Goal: Information Seeking & Learning: Learn about a topic

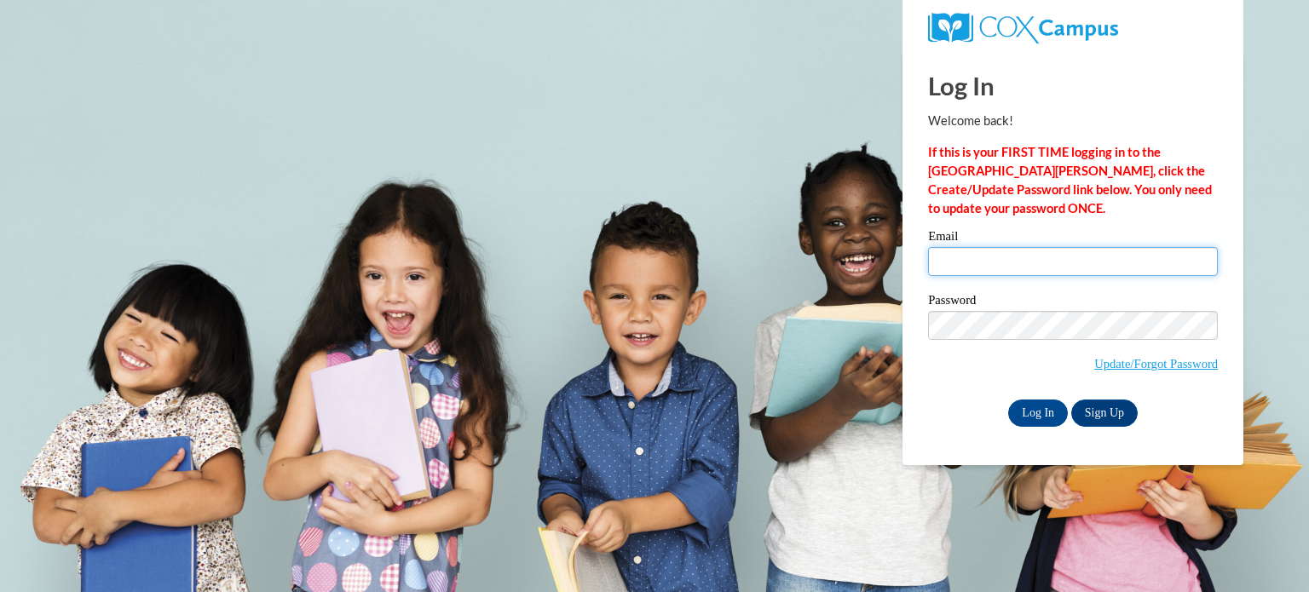
drag, startPoint x: 0, startPoint y: 0, endPoint x: 1014, endPoint y: 259, distance: 1046.8
click at [1014, 259] on input "Email" at bounding box center [1073, 261] width 290 height 29
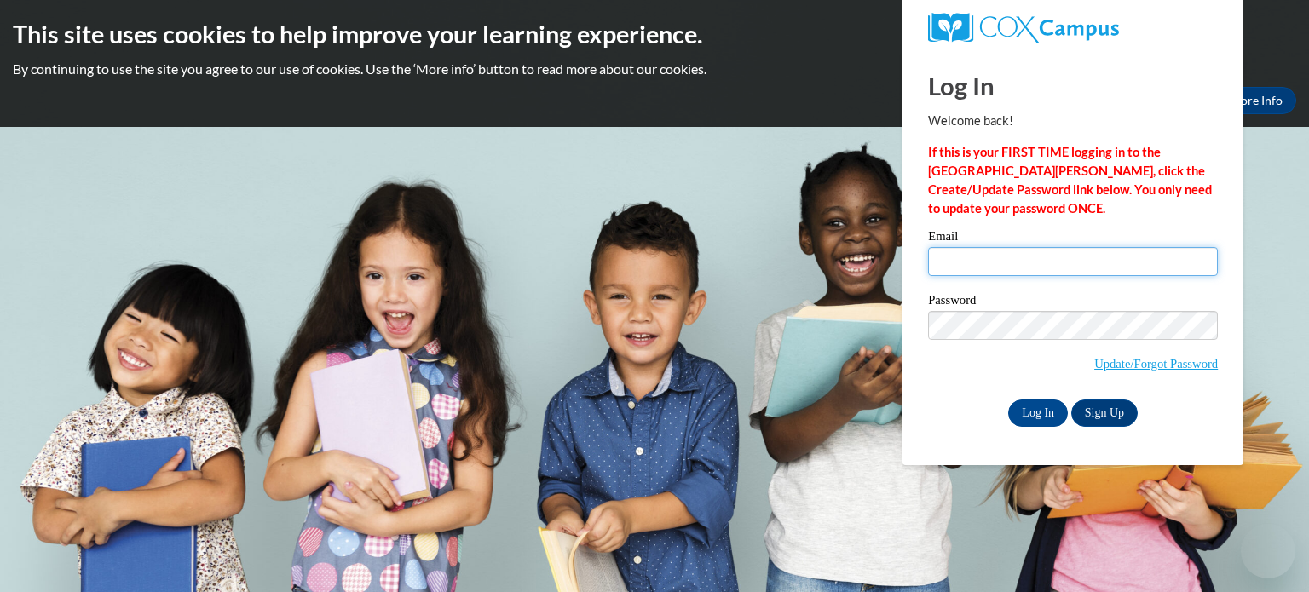
type input "[EMAIL_ADDRESS][DOMAIN_NAME]"
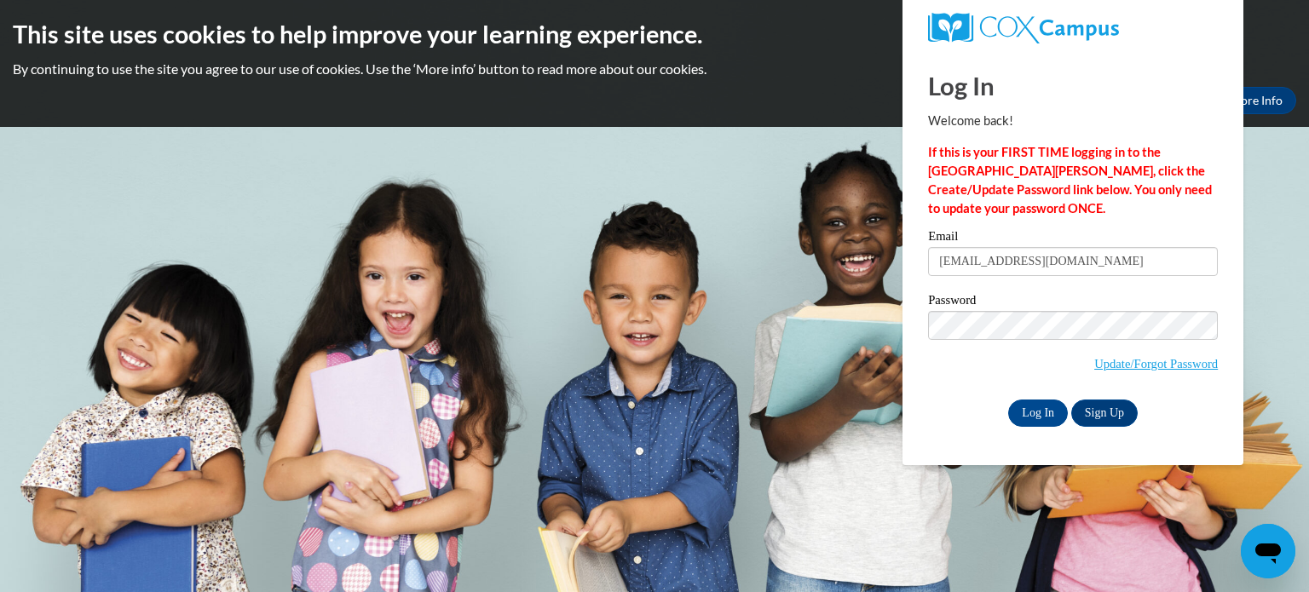
click at [968, 417] on div "Log In Sign Up" at bounding box center [1073, 413] width 290 height 27
click at [1019, 412] on input "Log In" at bounding box center [1038, 413] width 60 height 27
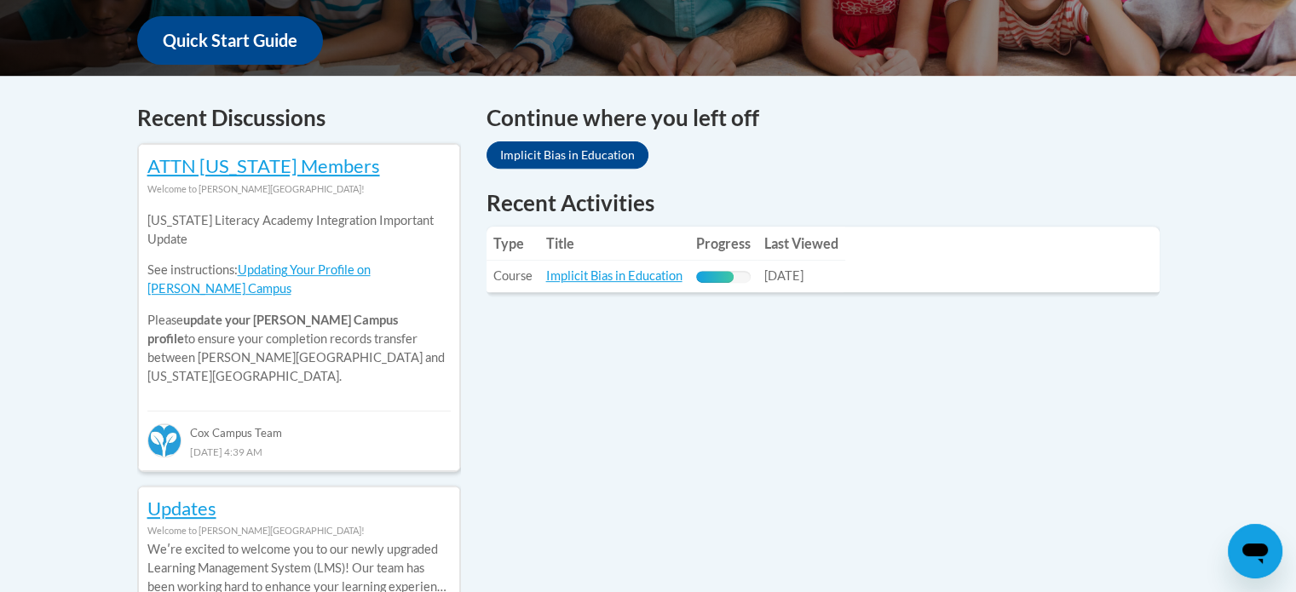
scroll to position [648, 0]
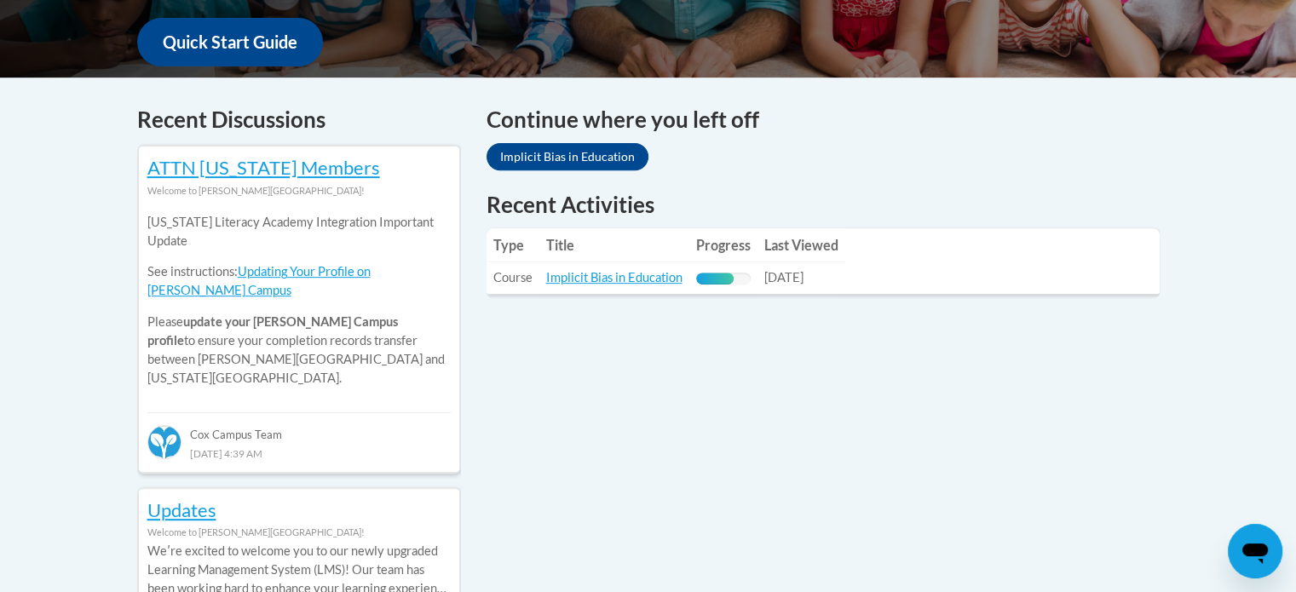
click at [648, 286] on td "Title: Implicit Bias in Education" at bounding box center [615, 279] width 150 height 32
click at [638, 280] on link "Implicit Bias in Education" at bounding box center [614, 277] width 136 height 14
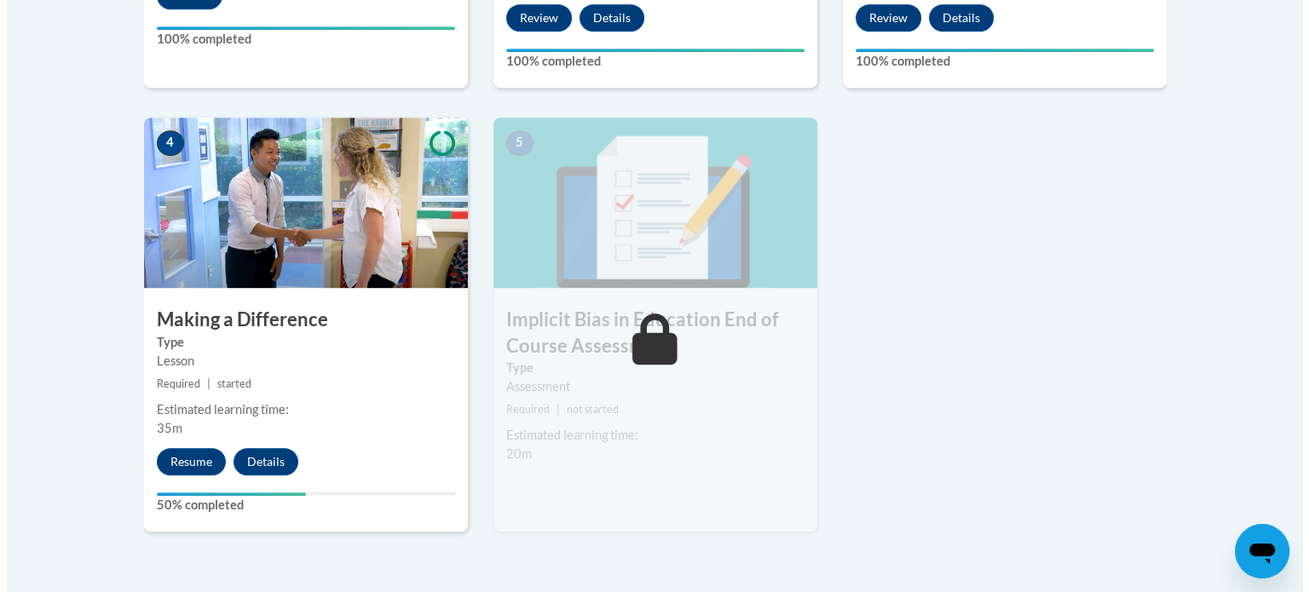
scroll to position [902, 0]
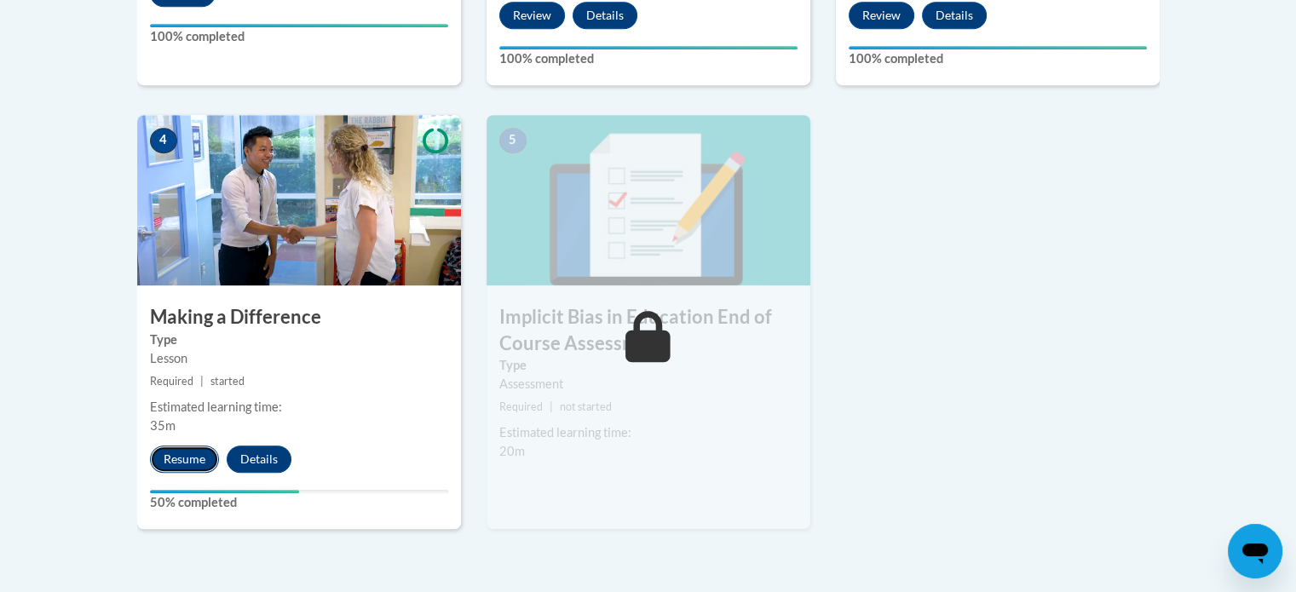
click at [188, 456] on button "Resume" at bounding box center [184, 459] width 69 height 27
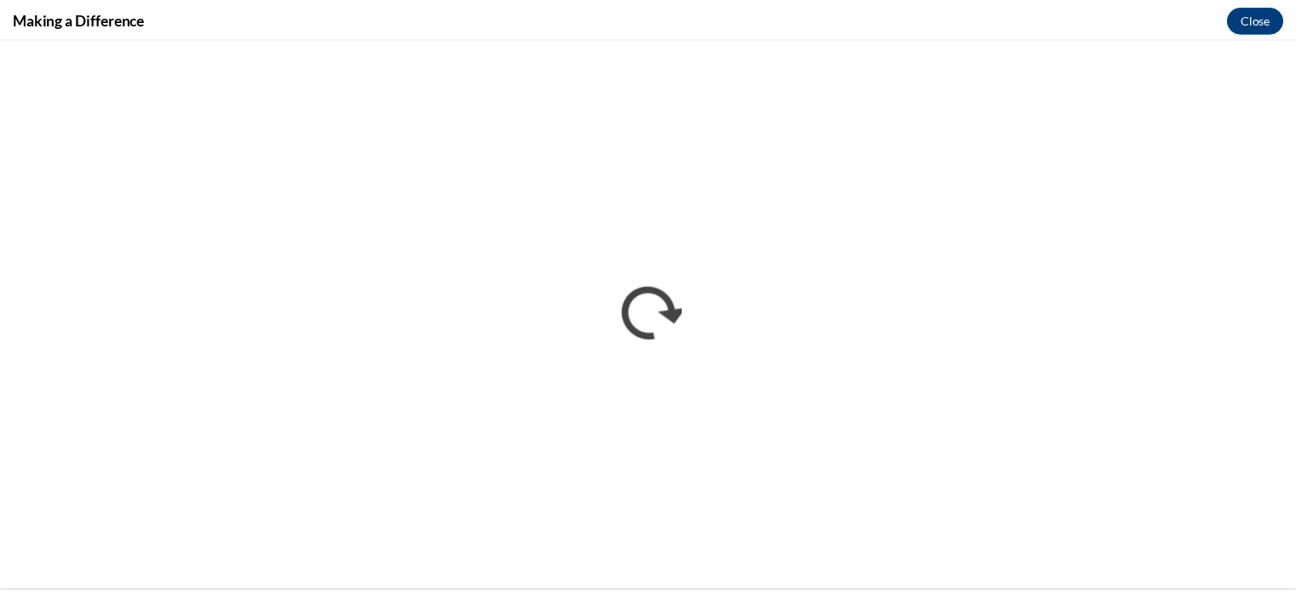
scroll to position [0, 0]
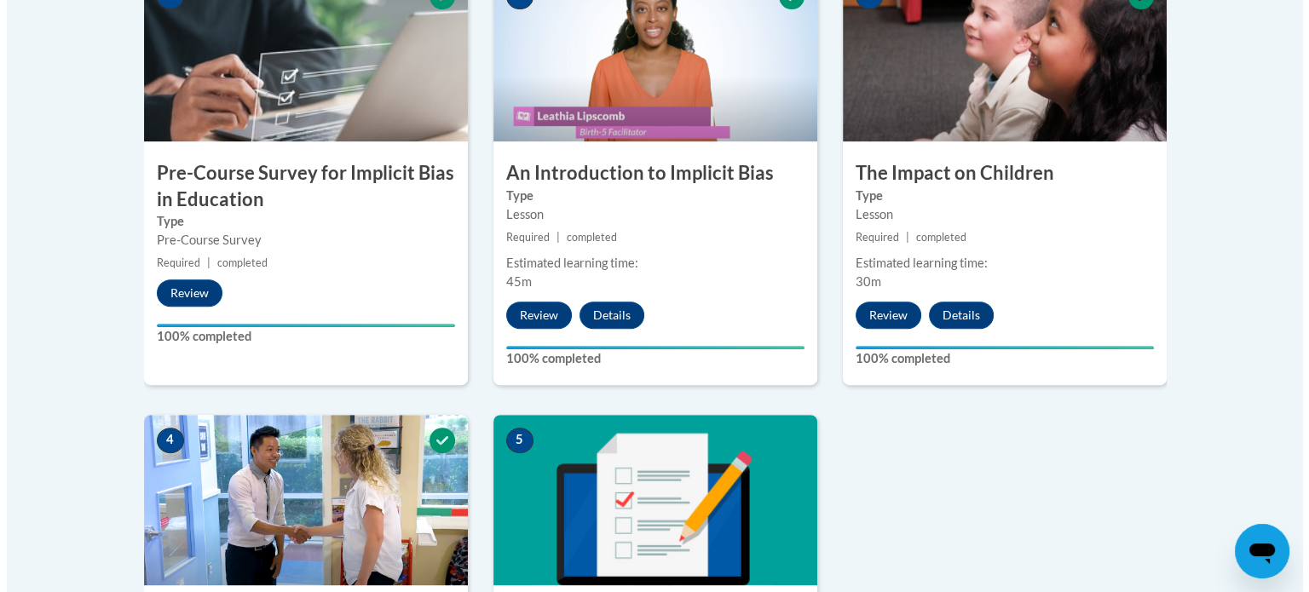
scroll to position [989, 0]
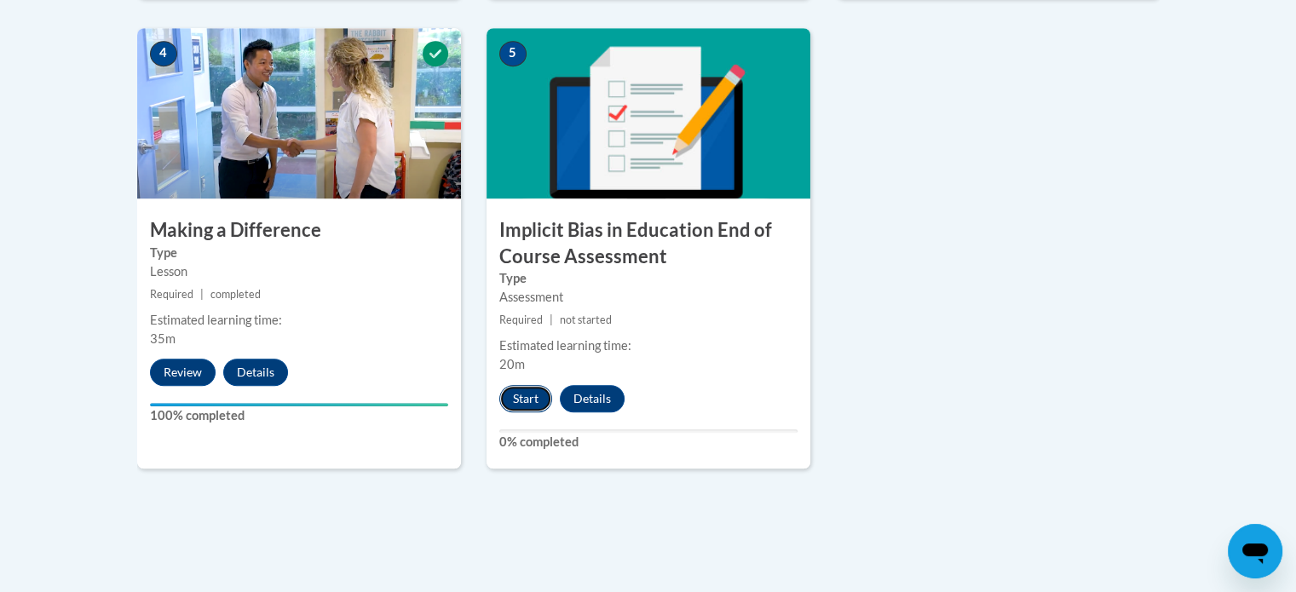
click at [522, 396] on button "Start" at bounding box center [525, 398] width 53 height 27
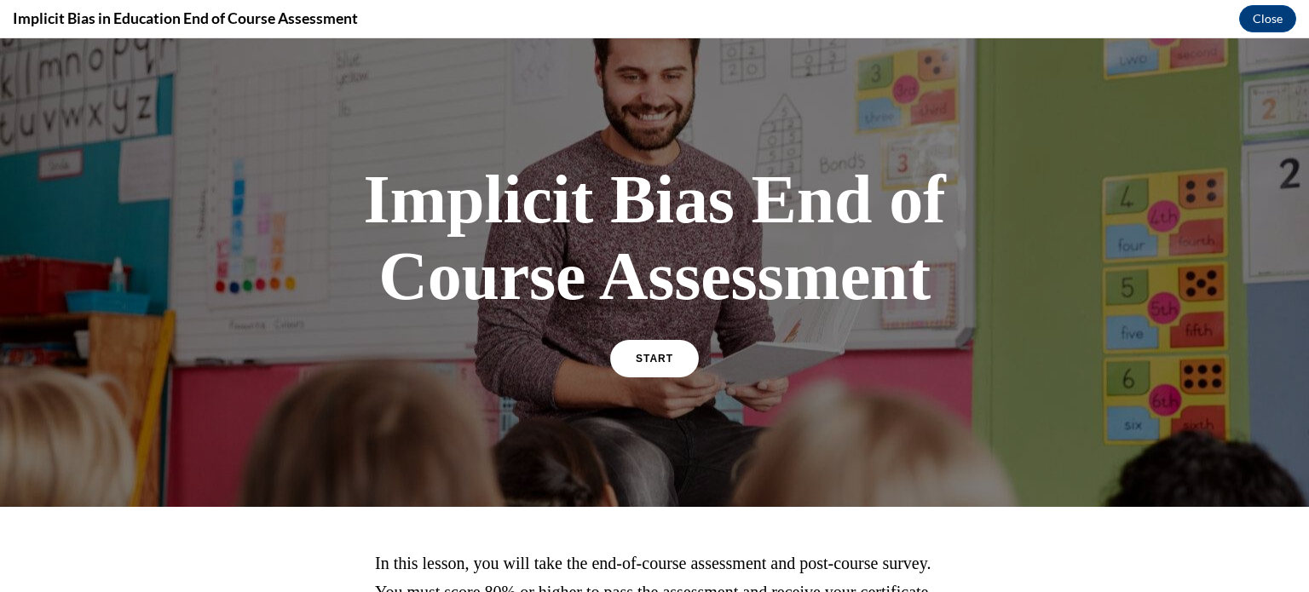
scroll to position [38, 0]
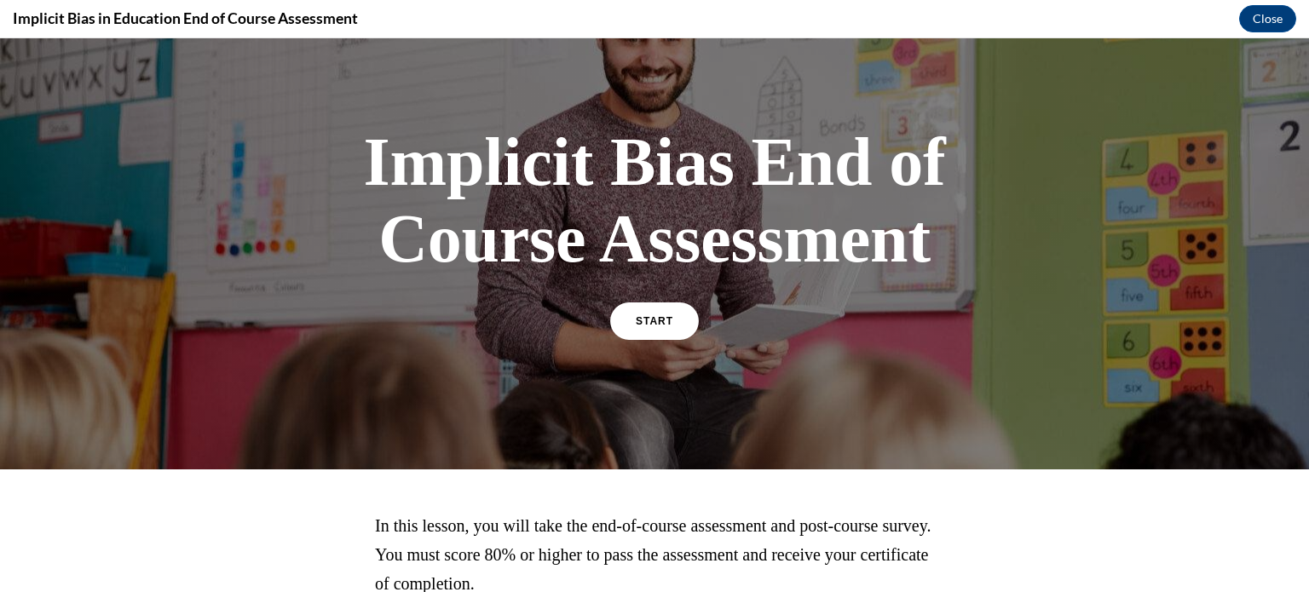
click at [684, 335] on div "START" at bounding box center [654, 329] width 89 height 52
click at [662, 323] on span "START" at bounding box center [654, 321] width 39 height 13
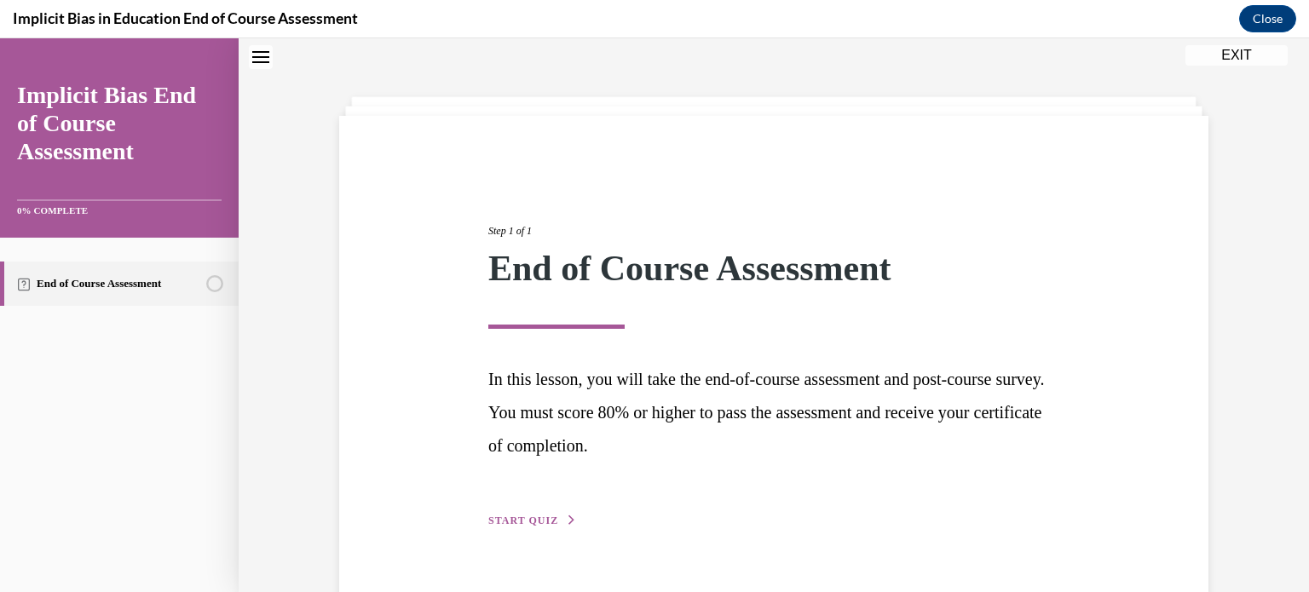
scroll to position [92, 0]
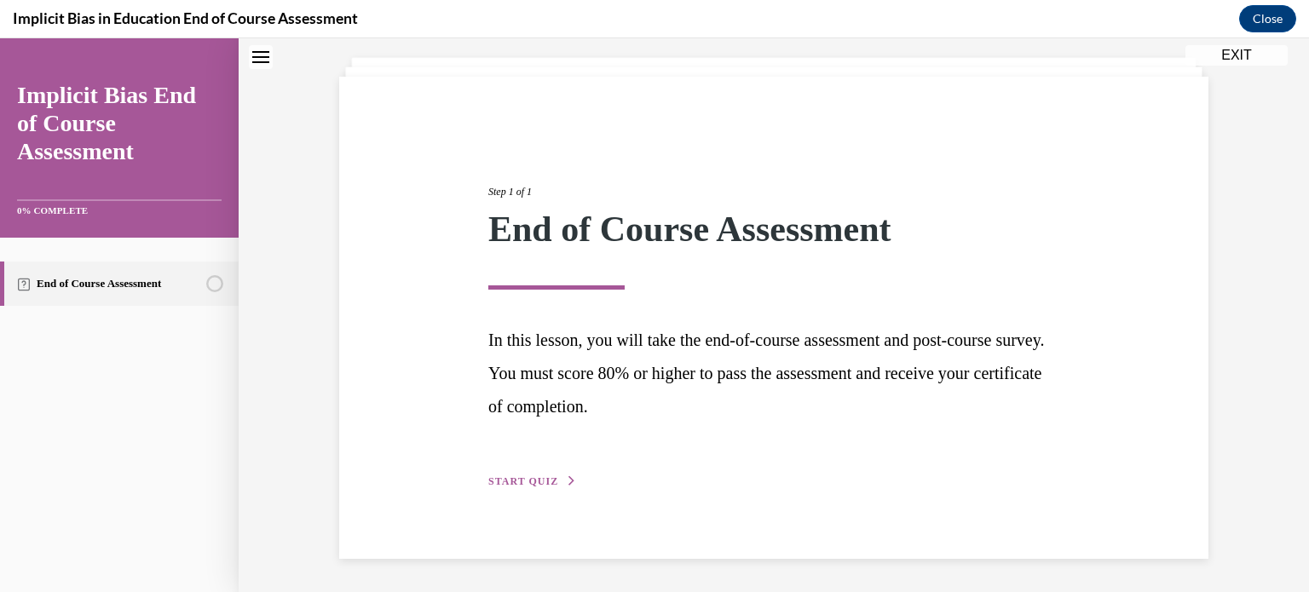
click at [535, 470] on div "Step 1 of 1 End of Course Assessment In this lesson, you will take the end-of-c…" at bounding box center [774, 318] width 597 height 346
click at [526, 486] on span "START QUIZ" at bounding box center [523, 482] width 70 height 12
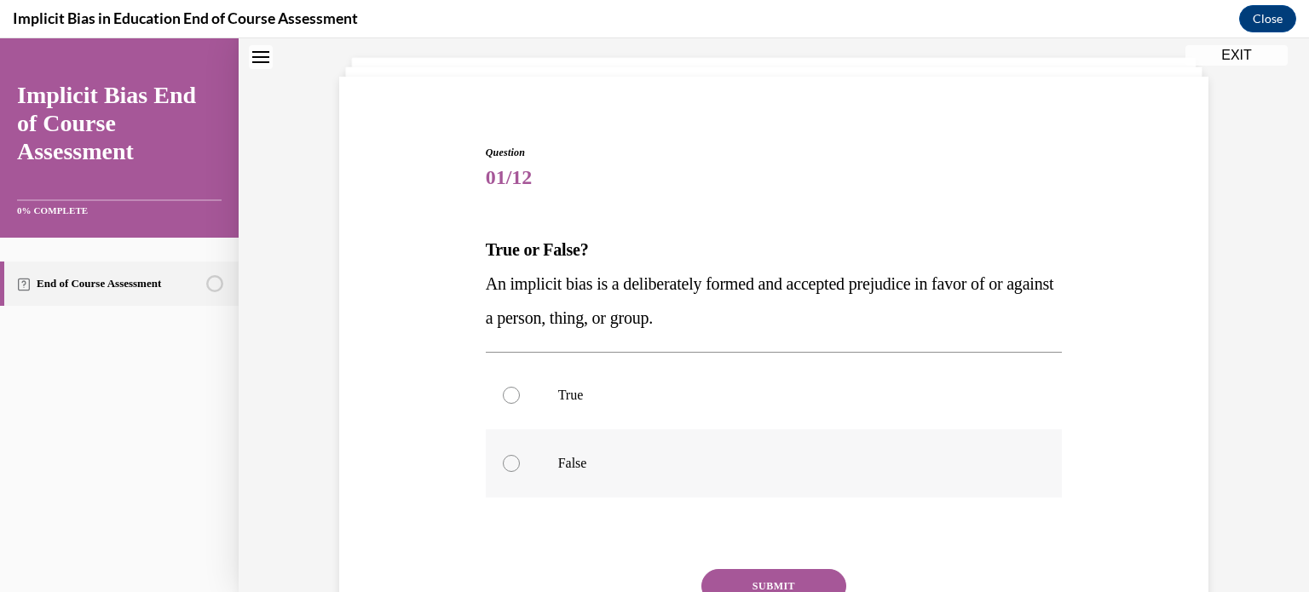
click at [563, 461] on p "False" at bounding box center [789, 463] width 462 height 17
click at [520, 461] on input "False" at bounding box center [511, 463] width 17 height 17
radio input "true"
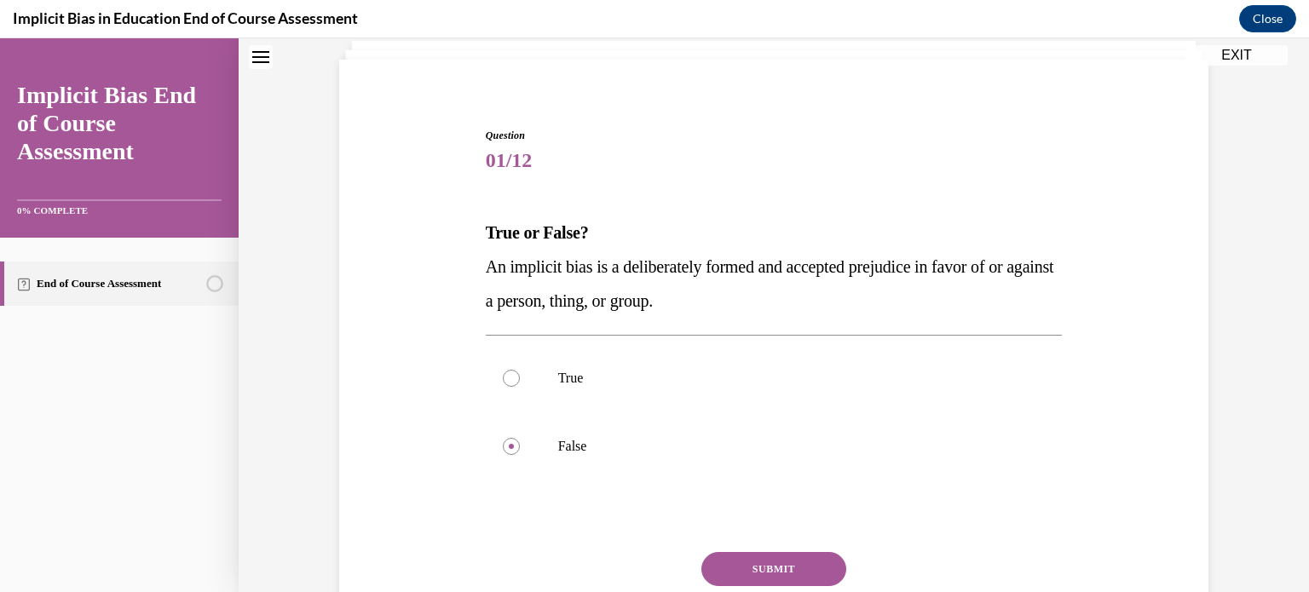
click at [761, 567] on button "SUBMIT" at bounding box center [773, 569] width 145 height 34
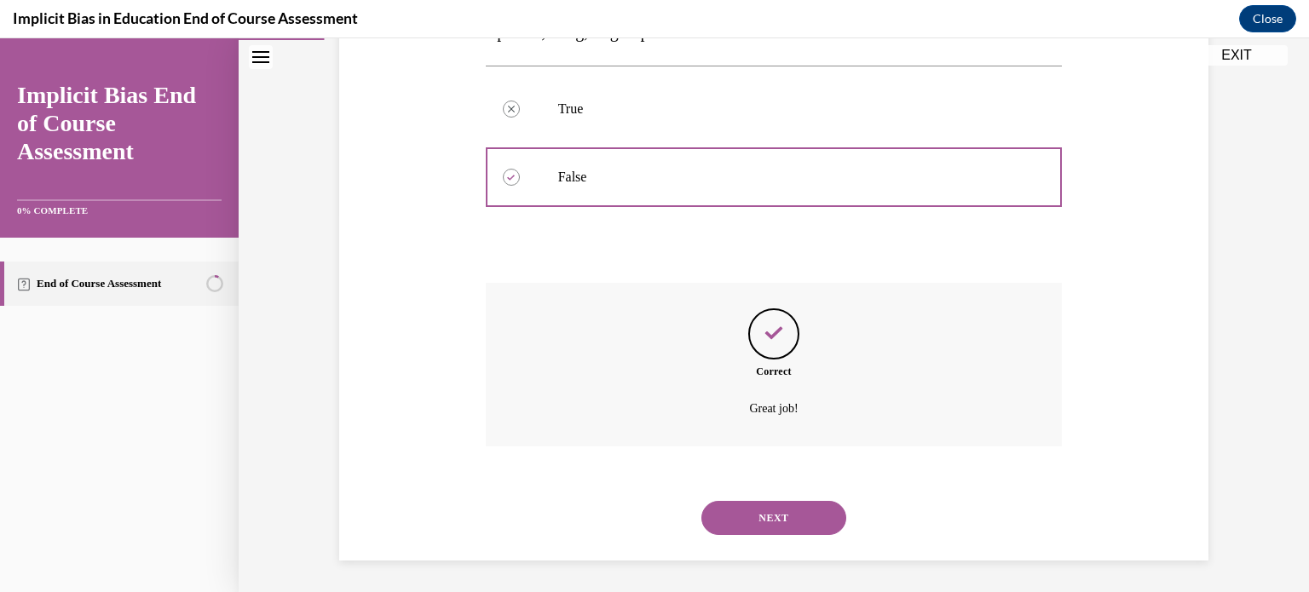
scroll to position [380, 0]
click at [760, 517] on button "NEXT" at bounding box center [773, 516] width 145 height 34
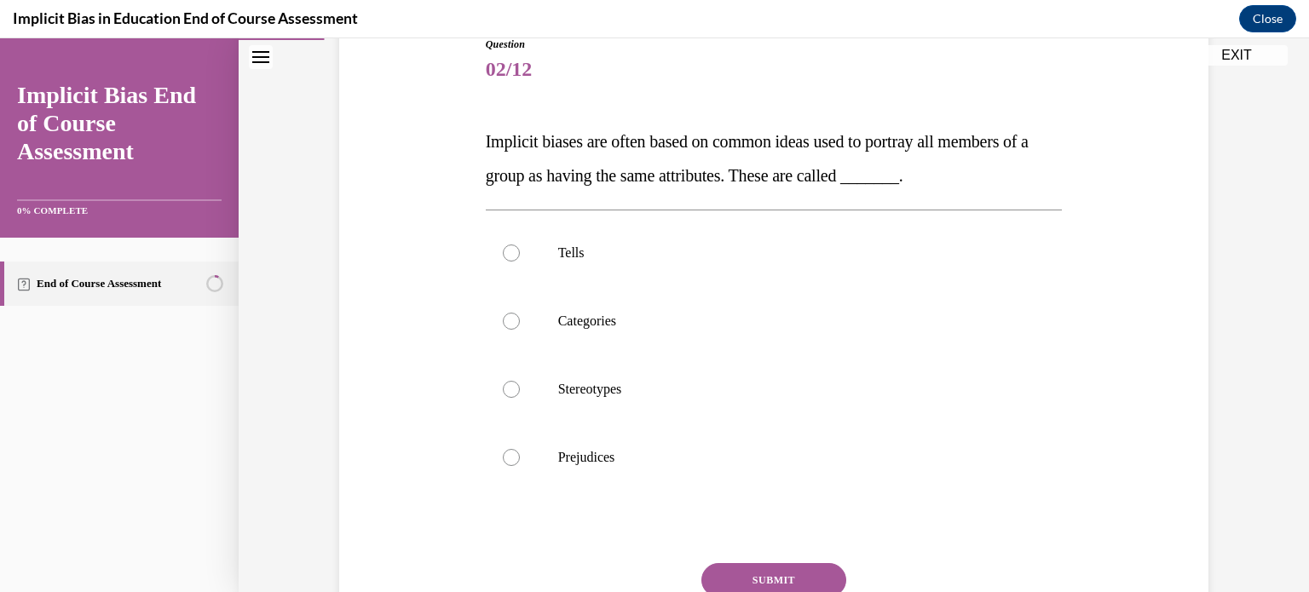
scroll to position [211, 0]
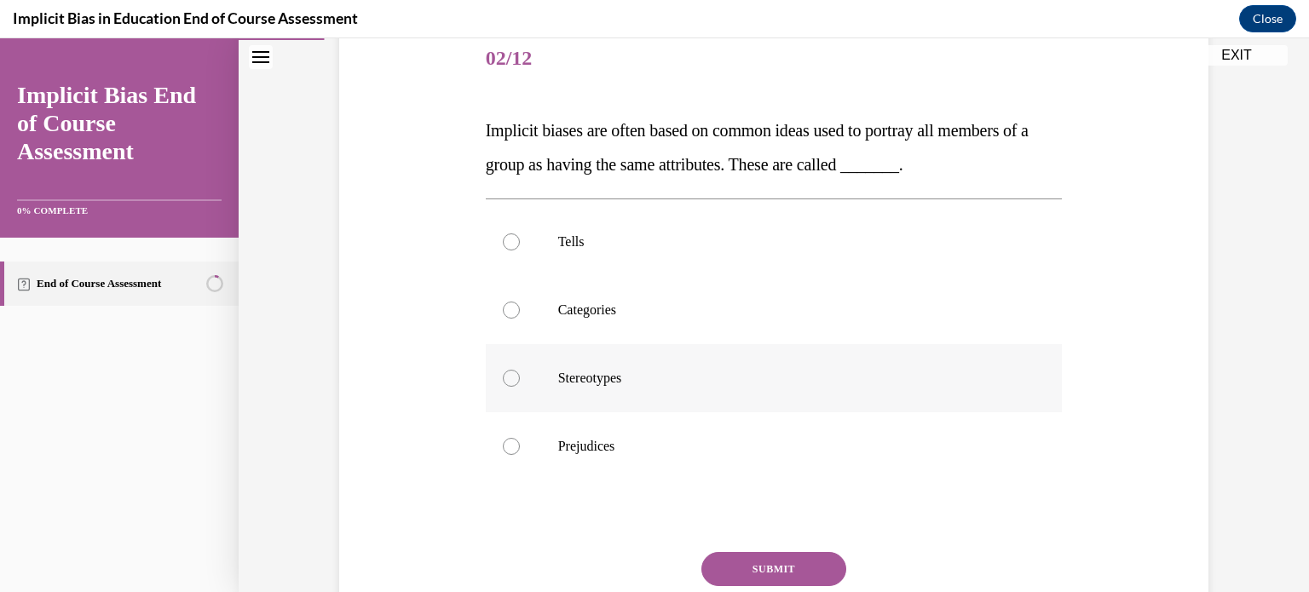
click at [594, 372] on p "Stereotypes" at bounding box center [789, 378] width 462 height 17
click at [520, 372] on input "Stereotypes" at bounding box center [511, 378] width 17 height 17
radio input "true"
click at [781, 568] on button "SUBMIT" at bounding box center [773, 569] width 145 height 34
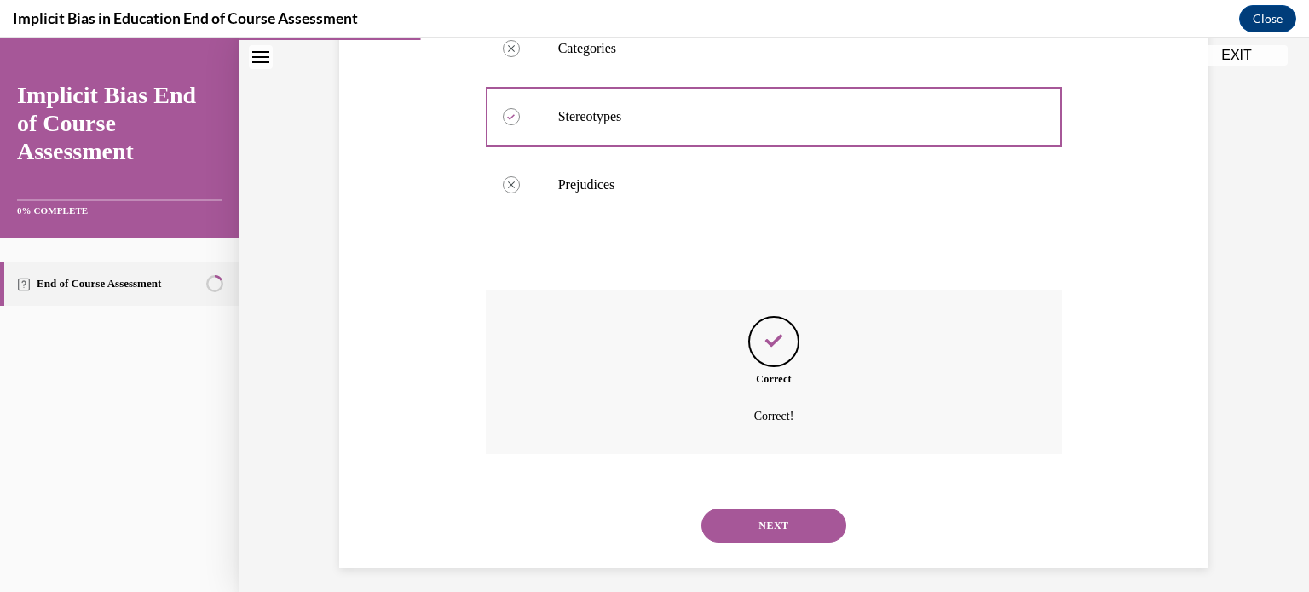
scroll to position [482, 0]
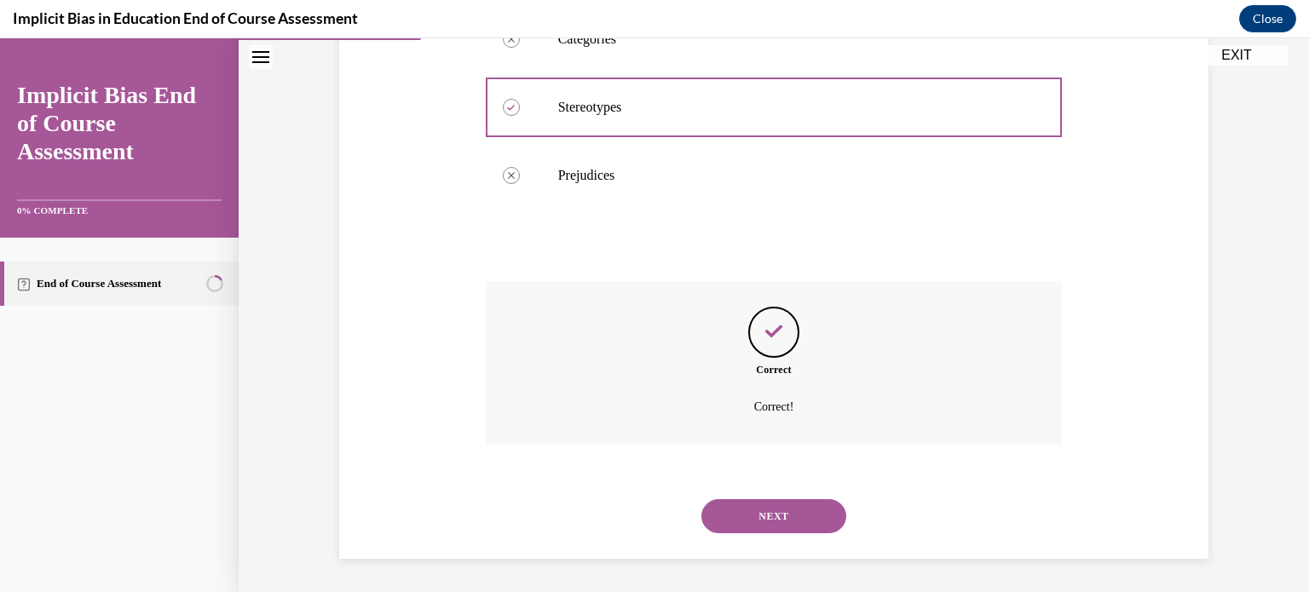
click at [765, 531] on button "NEXT" at bounding box center [773, 516] width 145 height 34
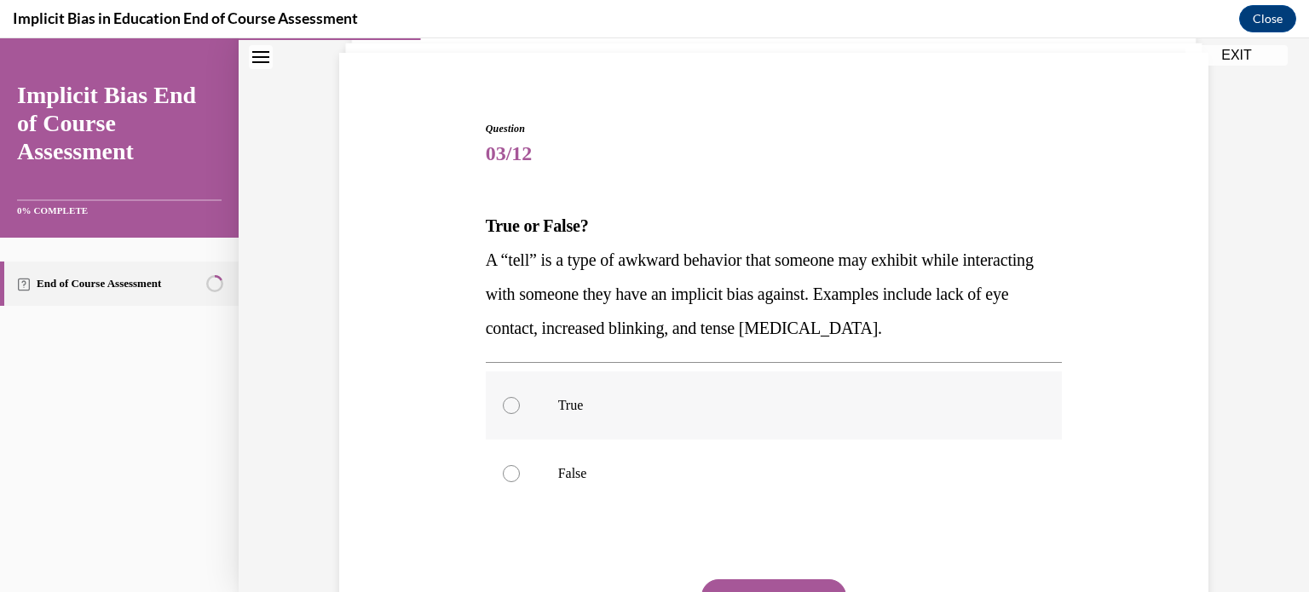
scroll to position [119, 0]
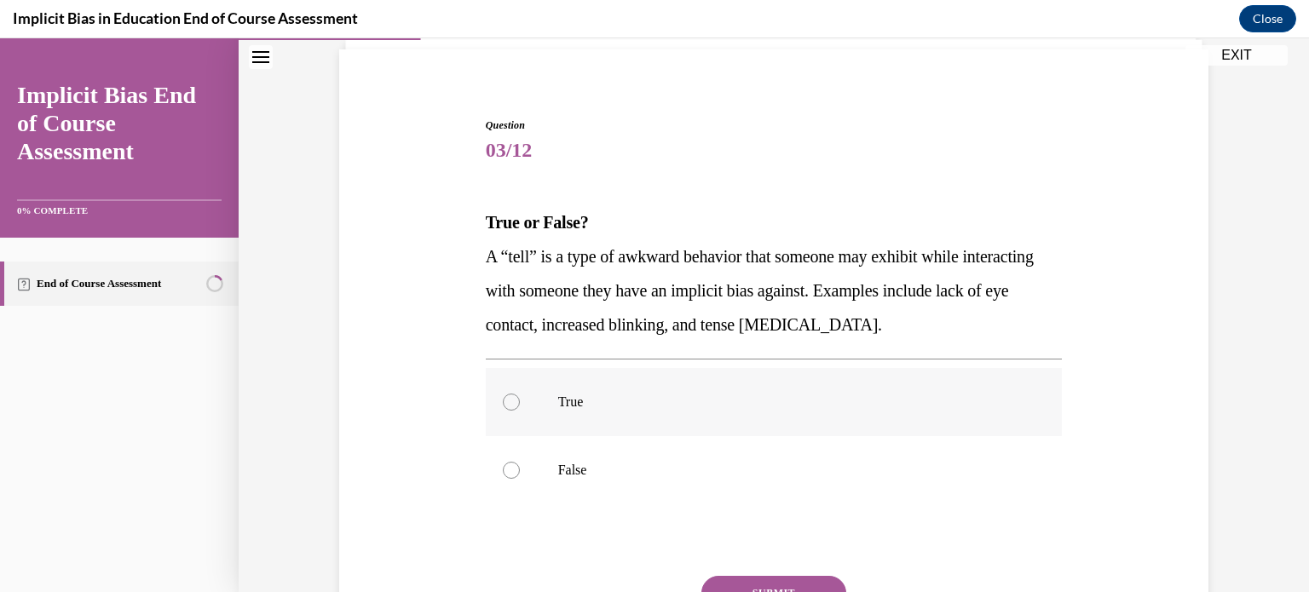
click at [569, 401] on p "True" at bounding box center [789, 402] width 462 height 17
click at [520, 401] on input "True" at bounding box center [511, 402] width 17 height 17
radio input "true"
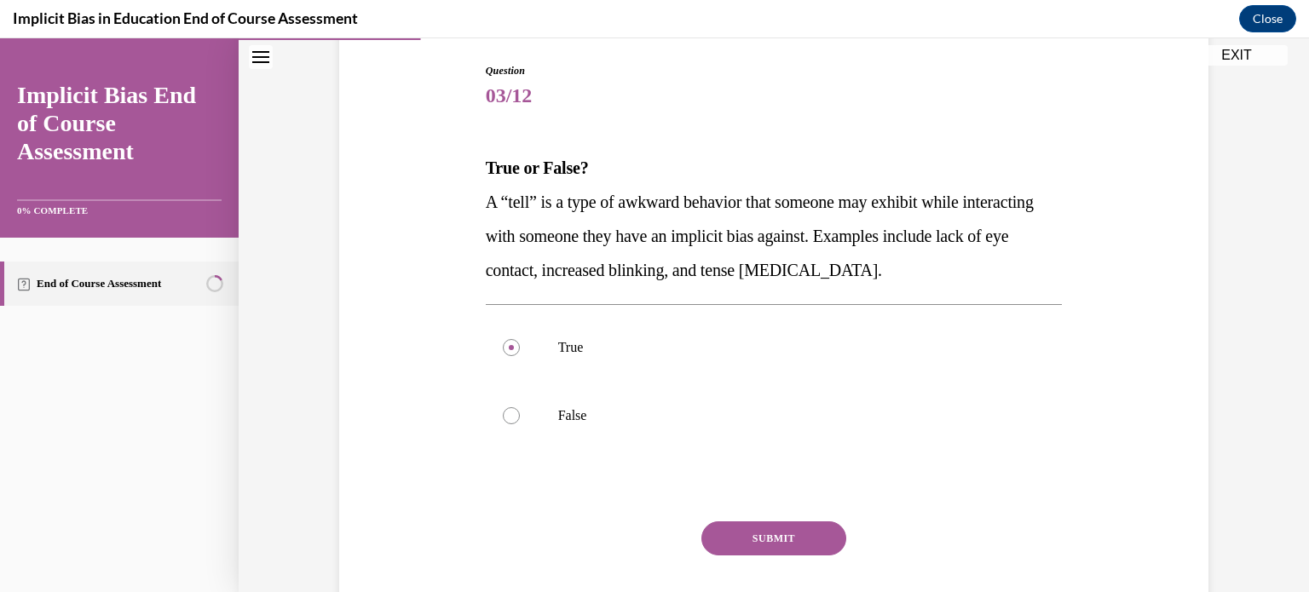
click at [784, 545] on button "SUBMIT" at bounding box center [773, 539] width 145 height 34
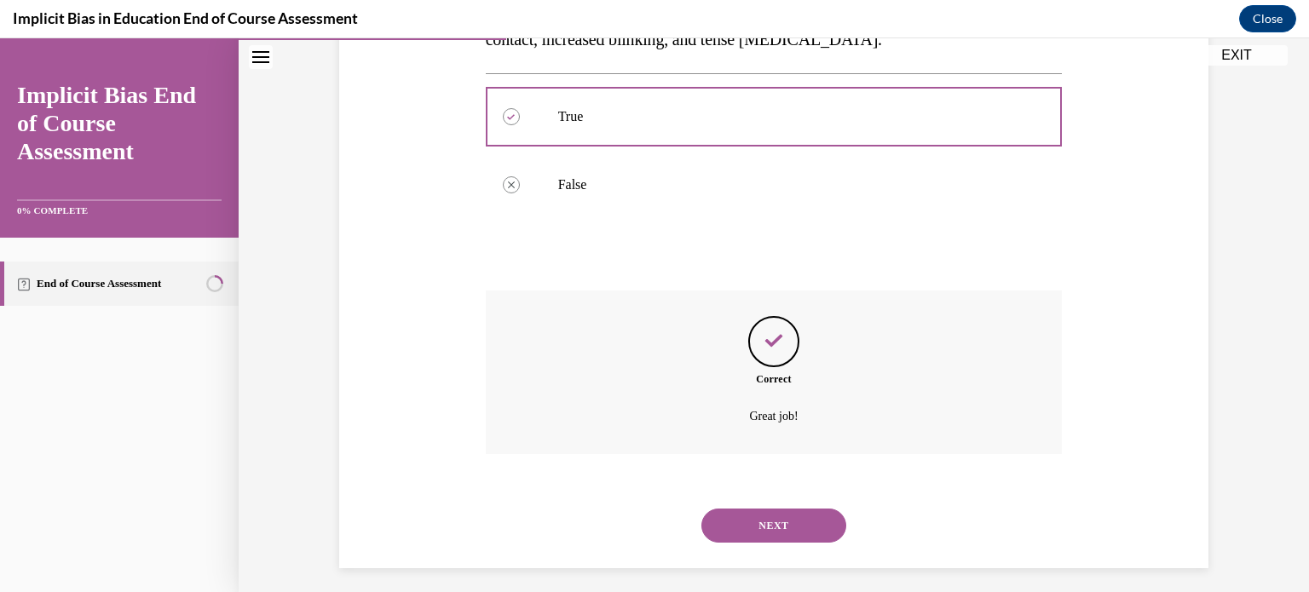
scroll to position [414, 0]
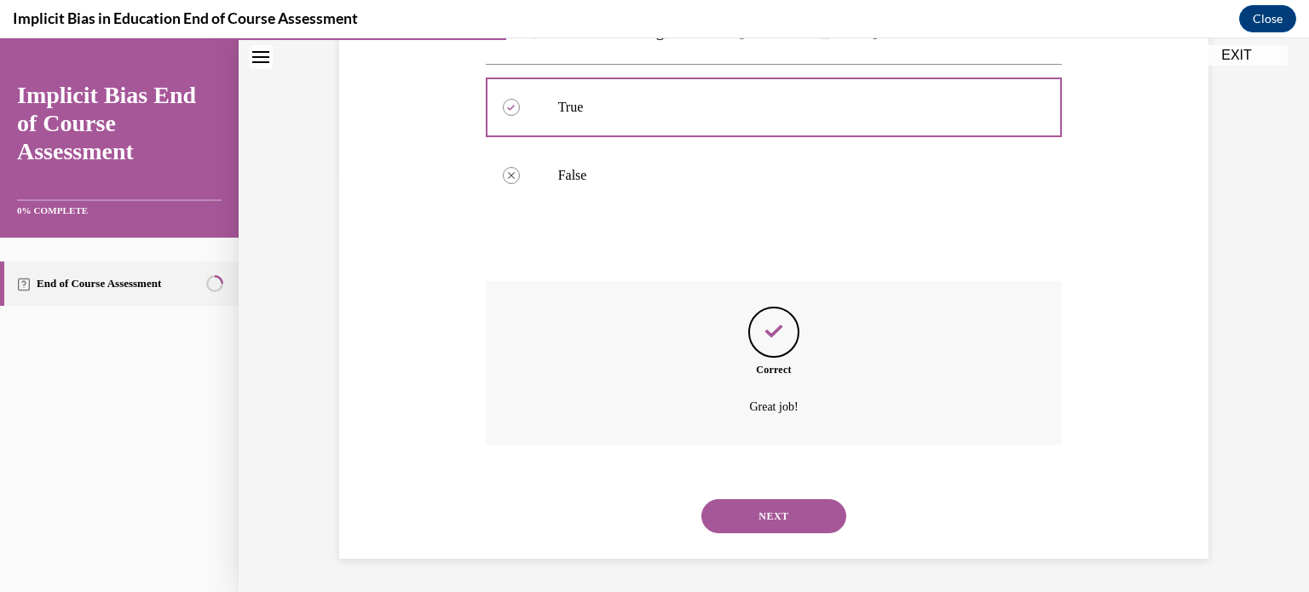
click at [773, 515] on button "NEXT" at bounding box center [773, 516] width 145 height 34
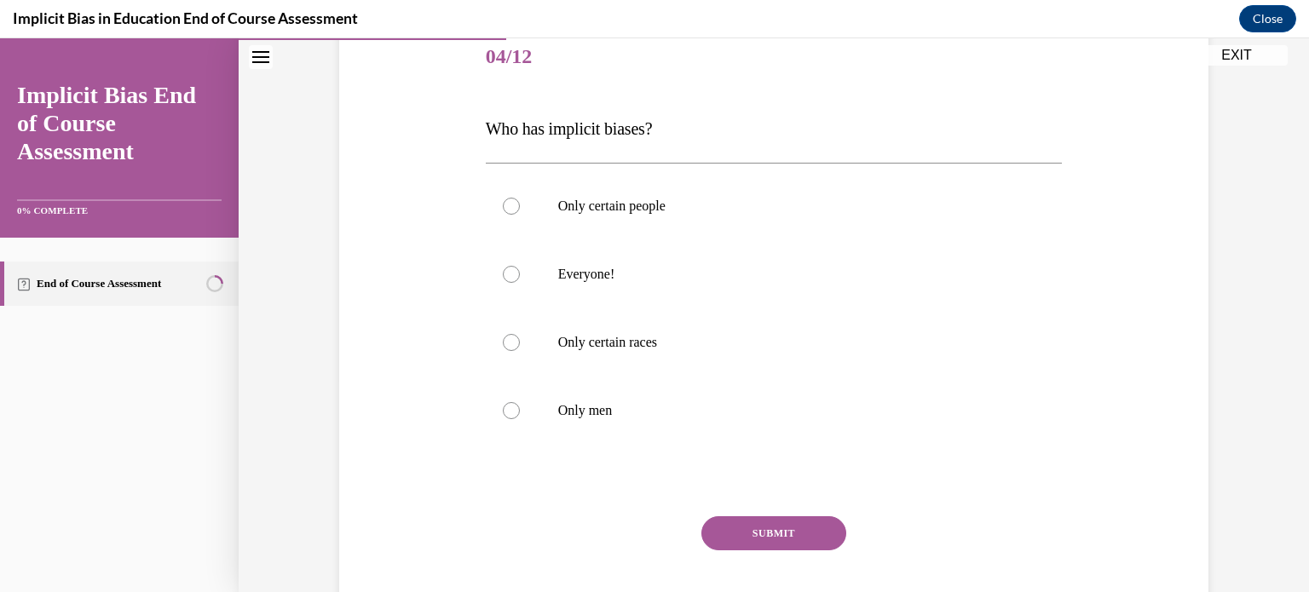
scroll to position [242, 0]
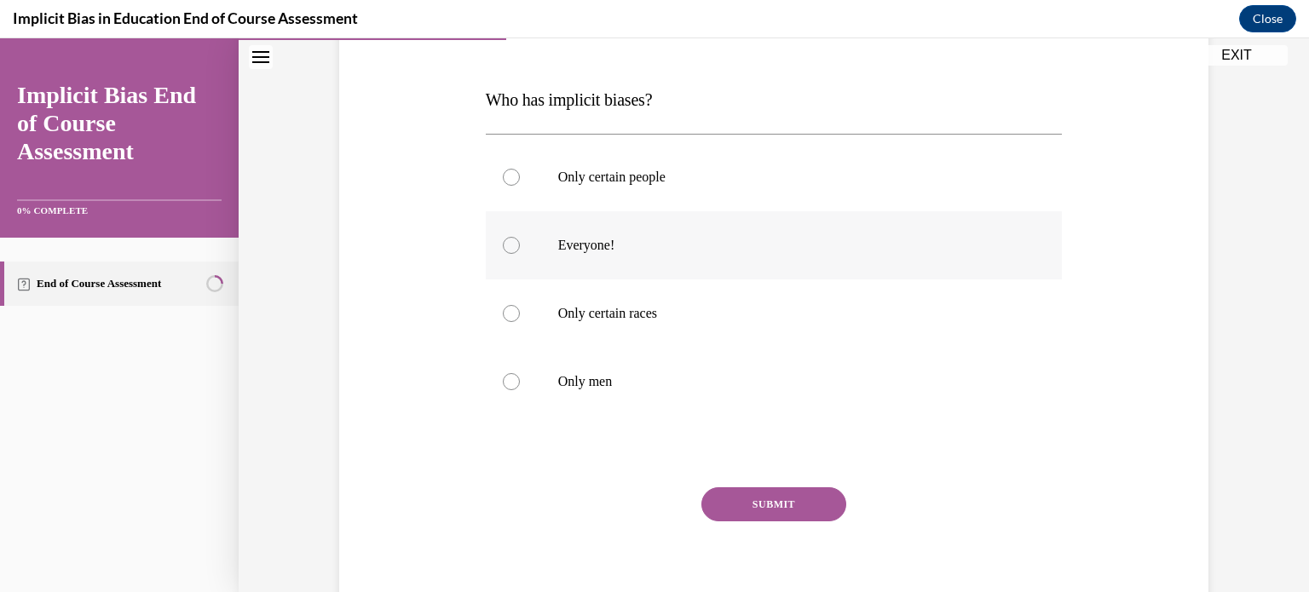
click at [542, 237] on label "Everyone!" at bounding box center [774, 245] width 577 height 68
click at [520, 237] on input "Everyone!" at bounding box center [511, 245] width 17 height 17
radio input "true"
click at [796, 514] on button "SUBMIT" at bounding box center [773, 505] width 145 height 34
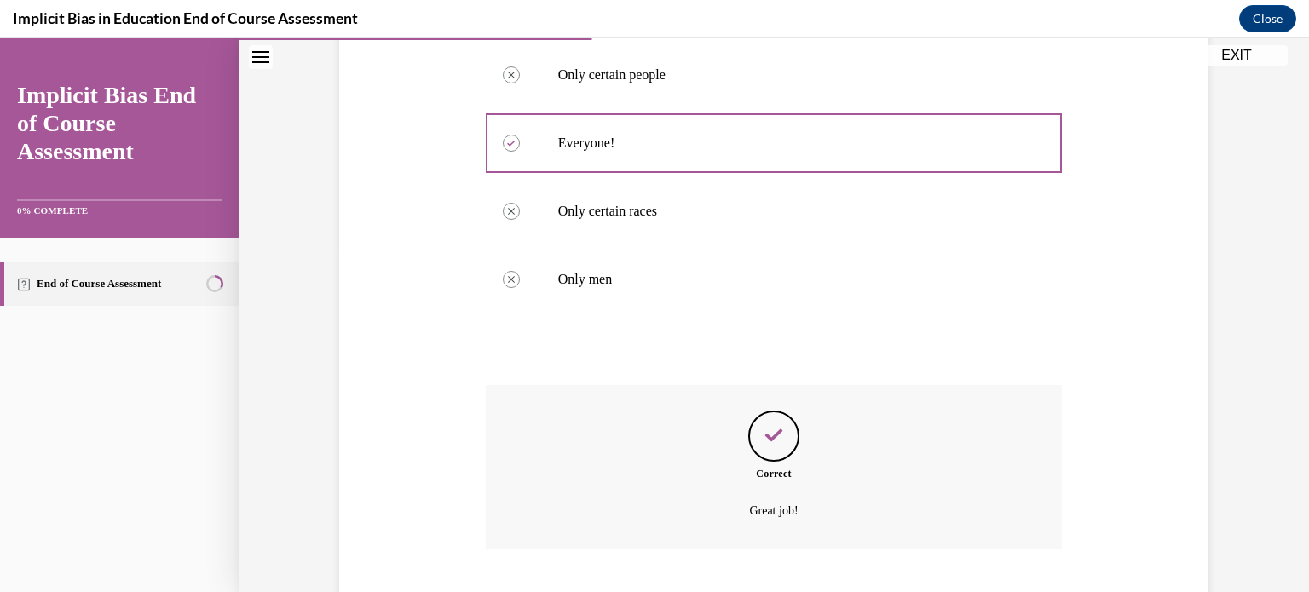
scroll to position [448, 0]
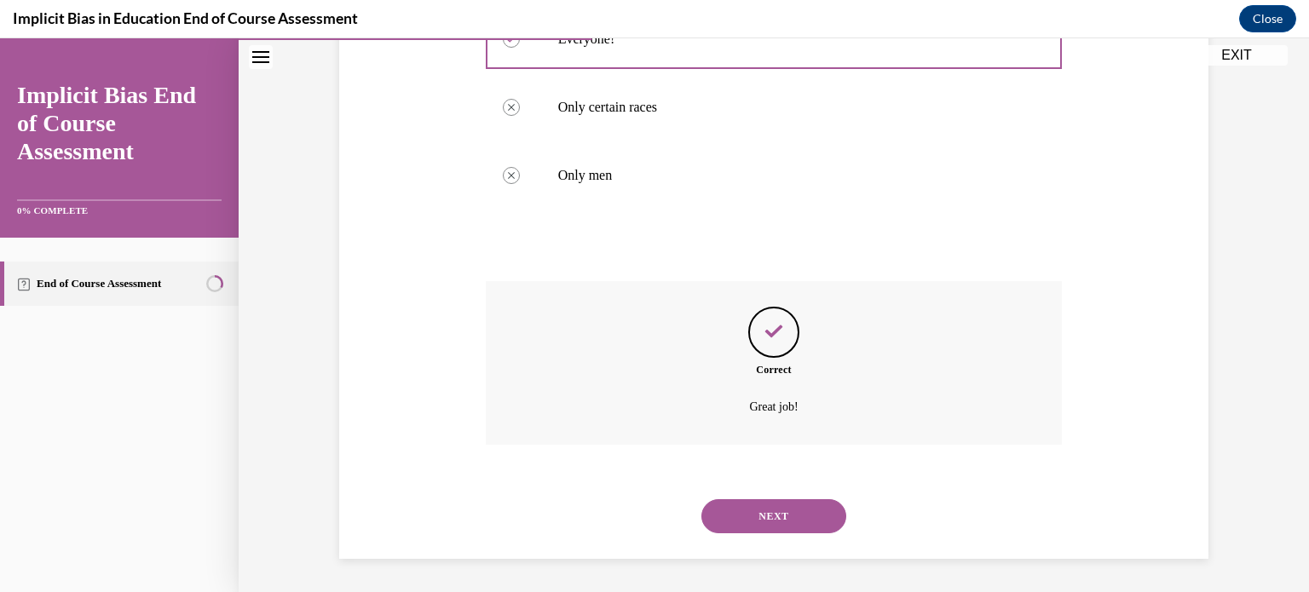
click at [747, 513] on button "NEXT" at bounding box center [773, 516] width 145 height 34
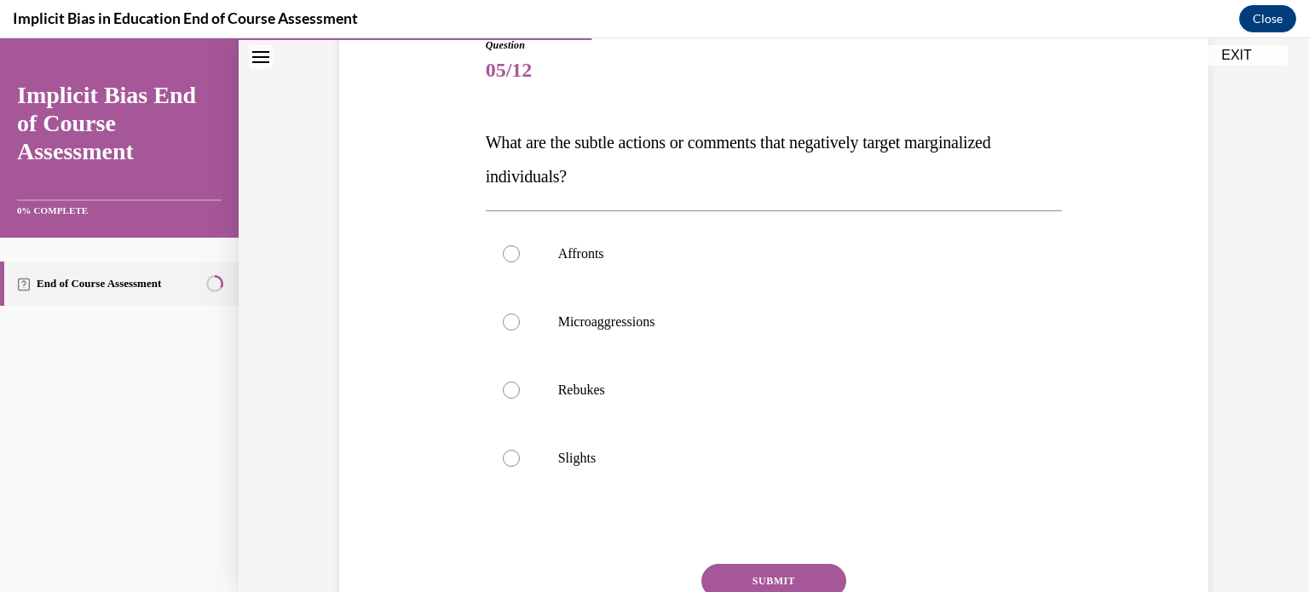
scroll to position [205, 0]
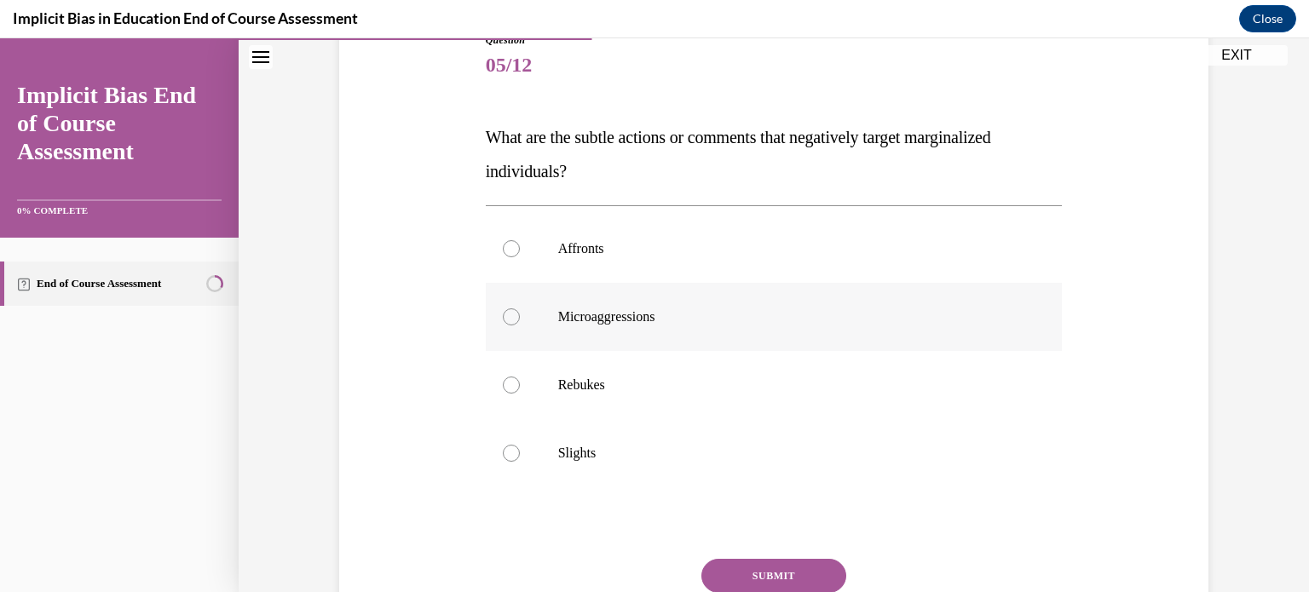
click at [604, 322] on p "Microaggressions" at bounding box center [789, 317] width 462 height 17
click at [520, 322] on input "Microaggressions" at bounding box center [511, 317] width 17 height 17
radio input "true"
click at [757, 576] on button "SUBMIT" at bounding box center [773, 576] width 145 height 34
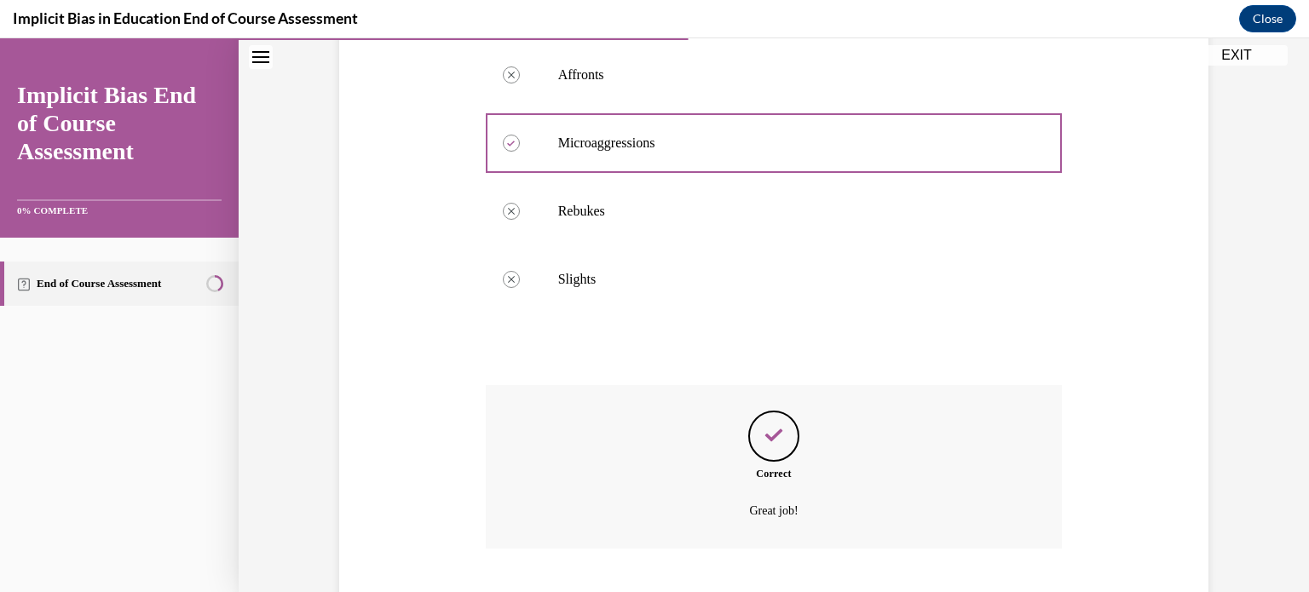
scroll to position [482, 0]
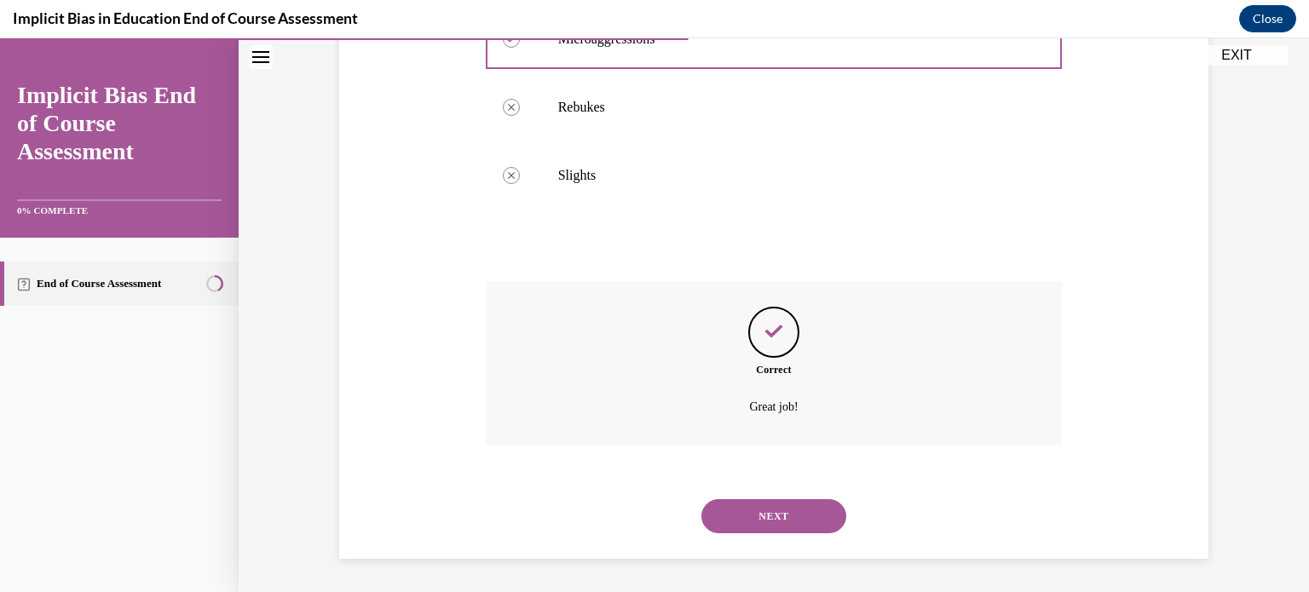
click at [757, 517] on button "NEXT" at bounding box center [773, 516] width 145 height 34
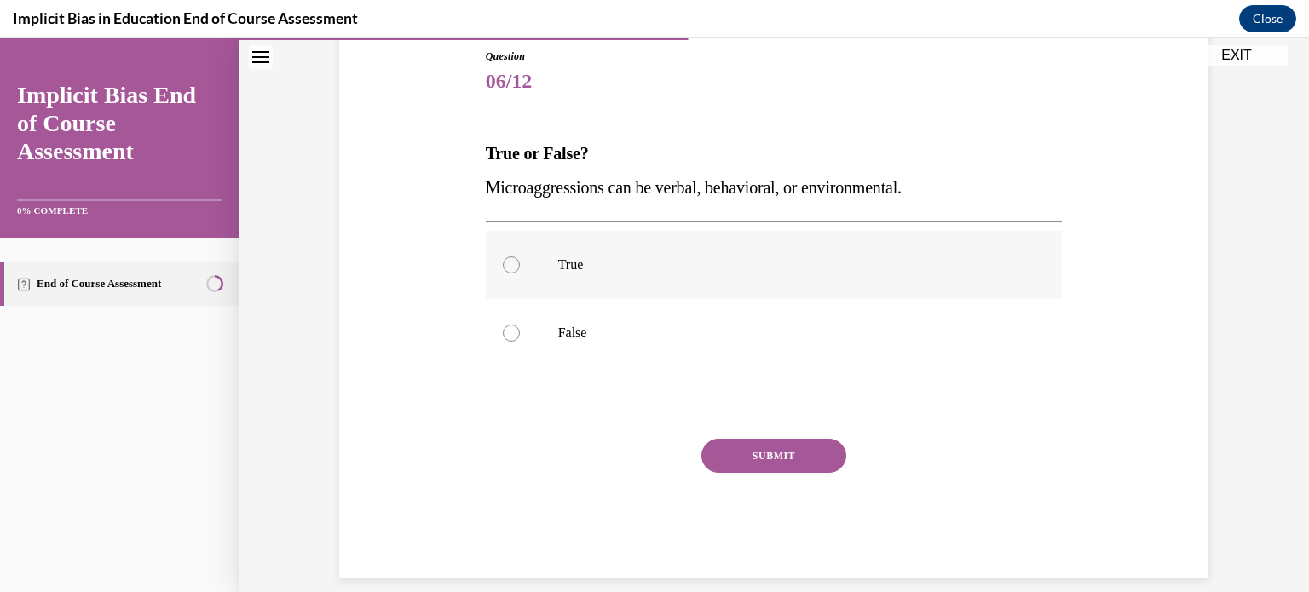
click at [558, 270] on p "True" at bounding box center [789, 265] width 462 height 17
click at [520, 270] on input "True" at bounding box center [511, 265] width 17 height 17
radio input "true"
click at [736, 459] on button "SUBMIT" at bounding box center [773, 456] width 145 height 34
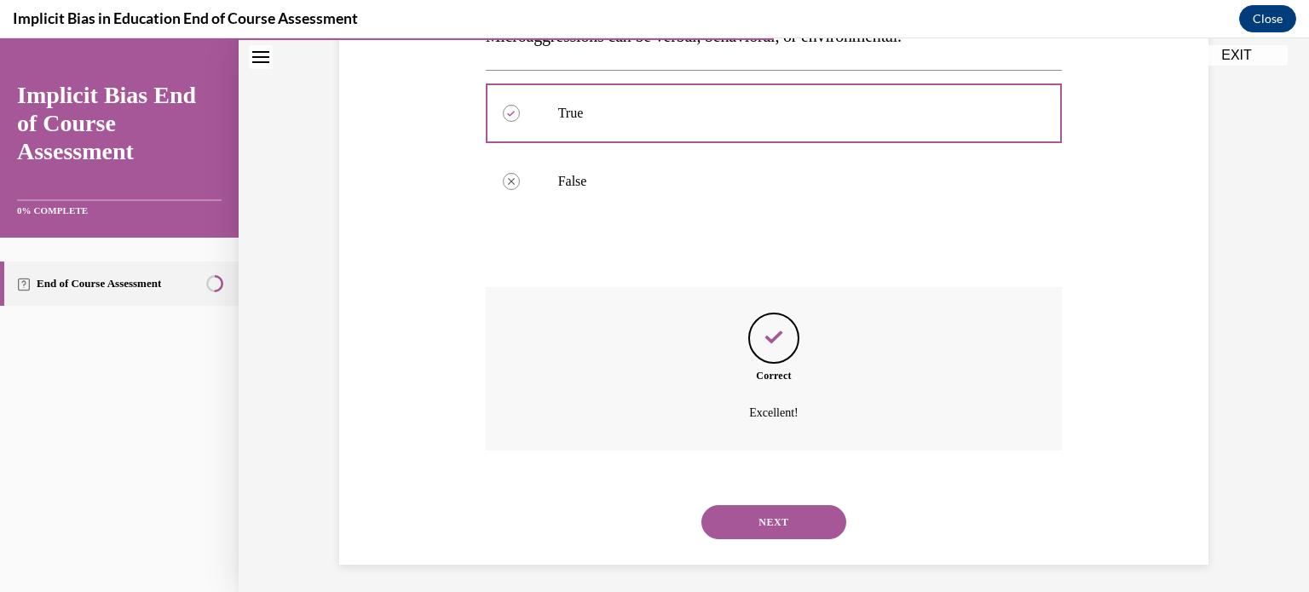
scroll to position [346, 0]
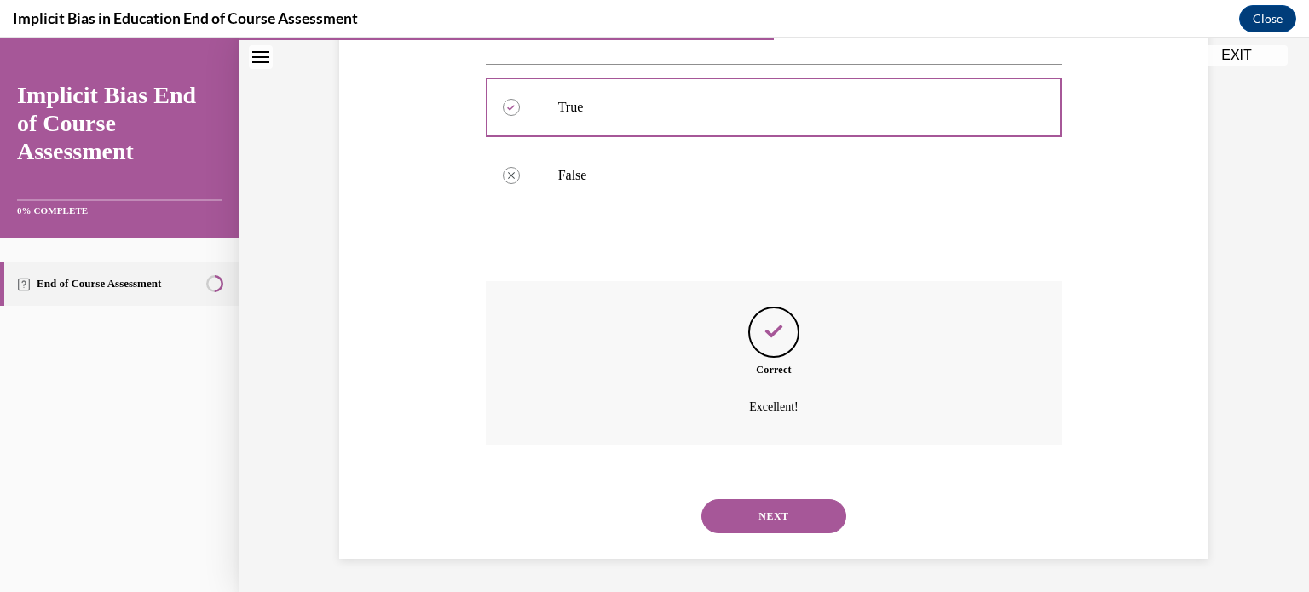
click at [767, 508] on button "NEXT" at bounding box center [773, 516] width 145 height 34
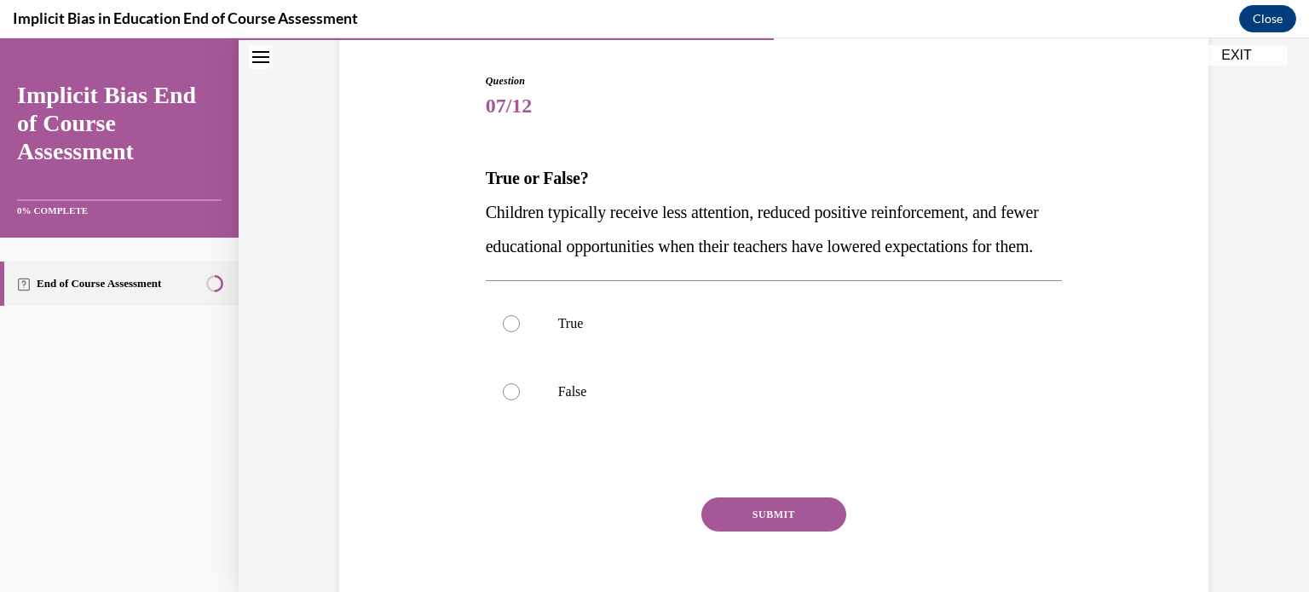
scroll to position [164, 0]
click at [569, 332] on p "True" at bounding box center [789, 323] width 462 height 17
click at [520, 332] on input "True" at bounding box center [511, 323] width 17 height 17
radio input "true"
click at [740, 532] on button "SUBMIT" at bounding box center [773, 515] width 145 height 34
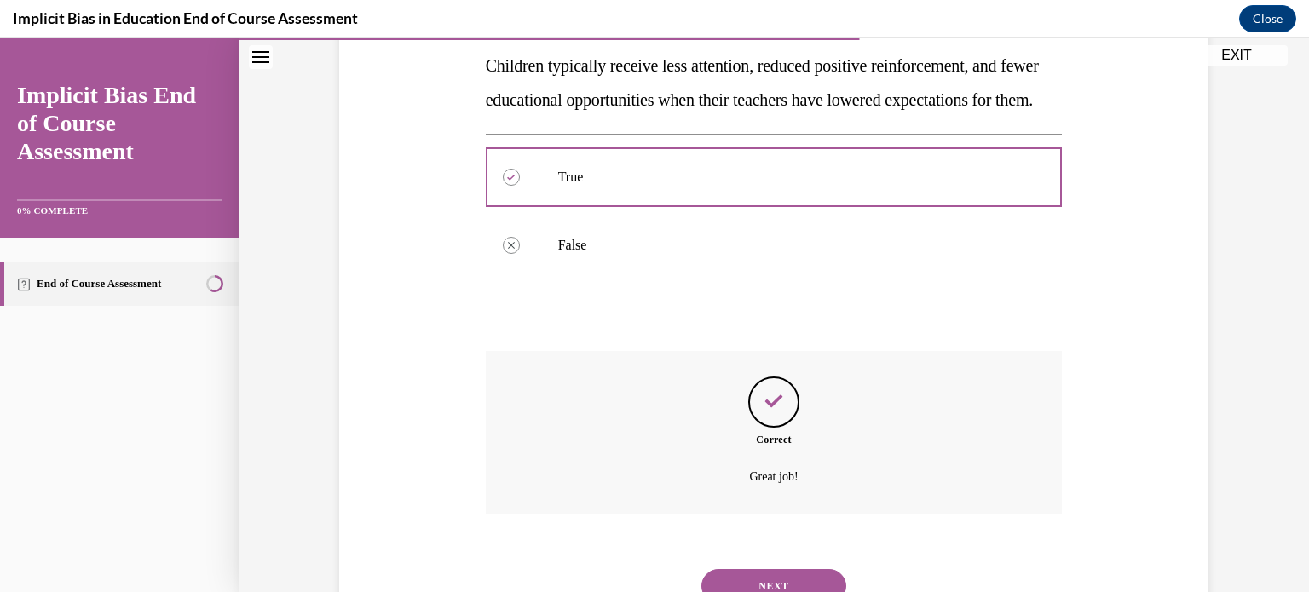
scroll to position [414, 0]
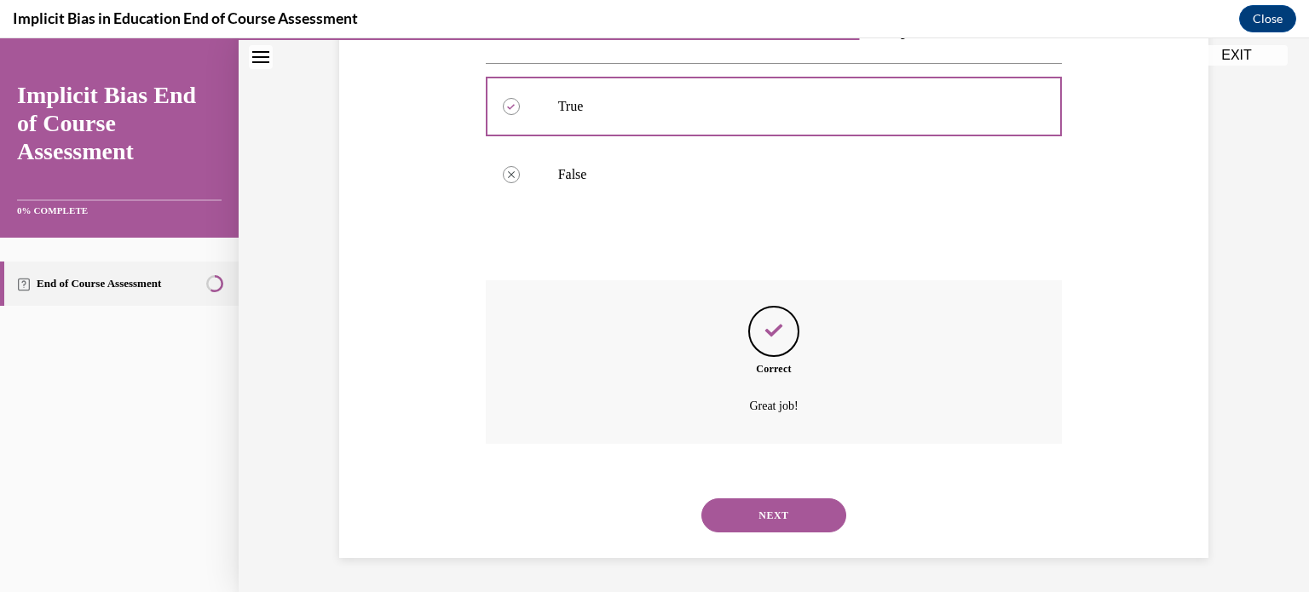
click at [759, 514] on button "NEXT" at bounding box center [773, 516] width 145 height 34
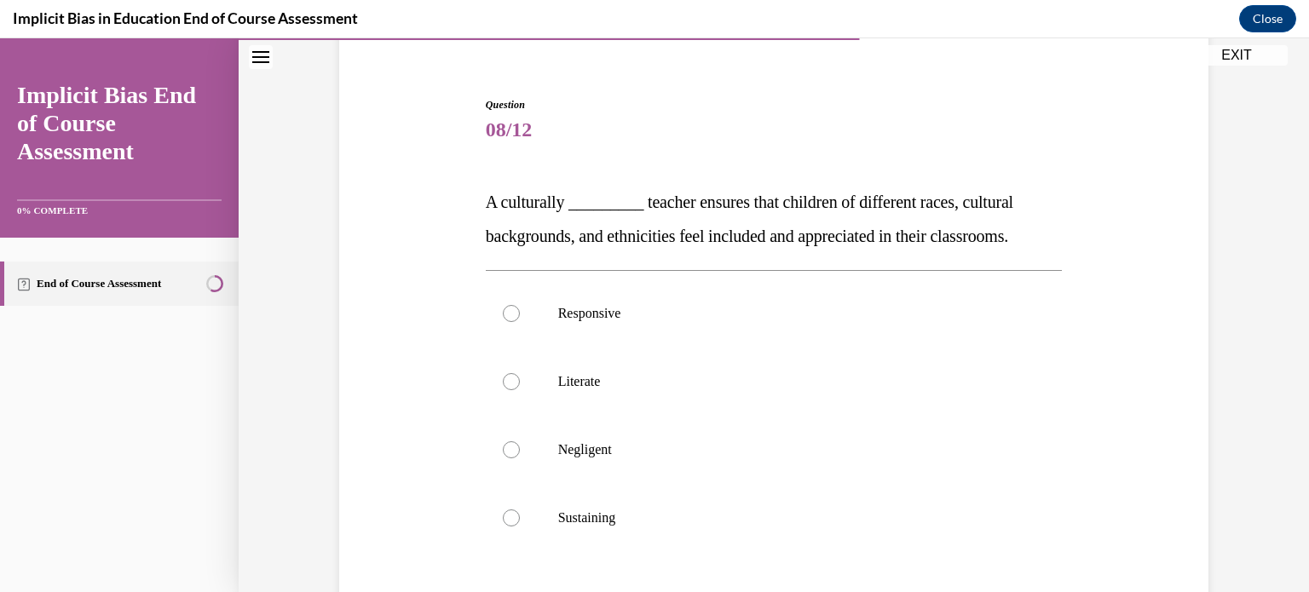
scroll to position [170, 0]
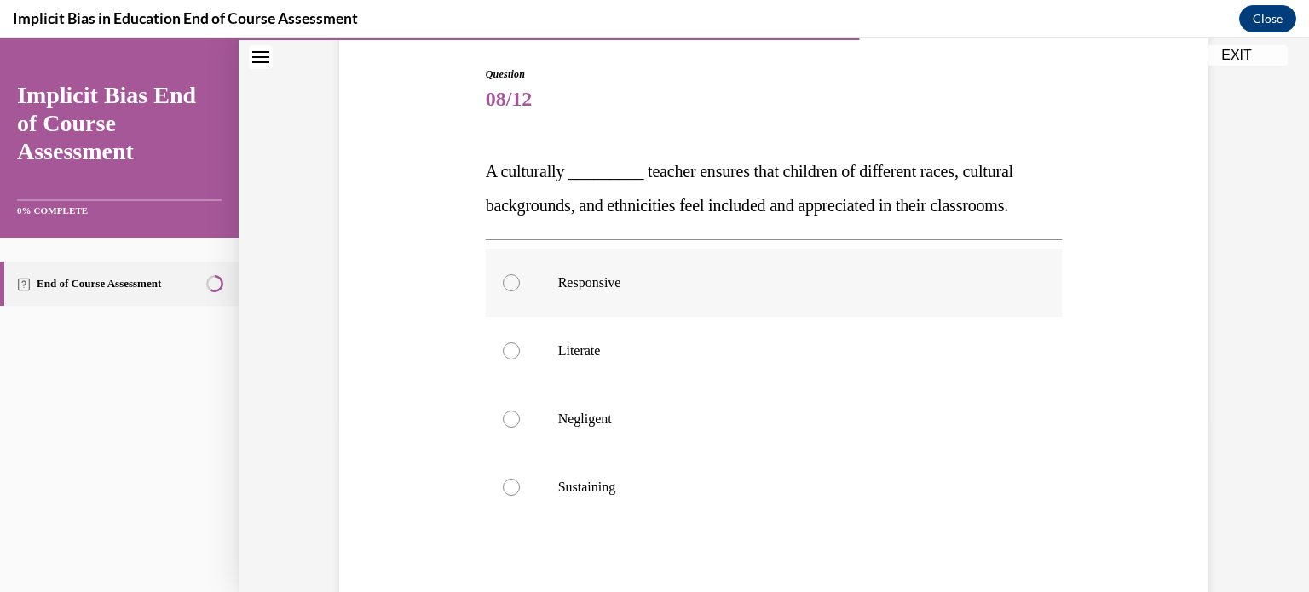
click at [600, 282] on p "Responsive" at bounding box center [789, 282] width 462 height 17
click at [520, 282] on input "Responsive" at bounding box center [511, 282] width 17 height 17
radio input "true"
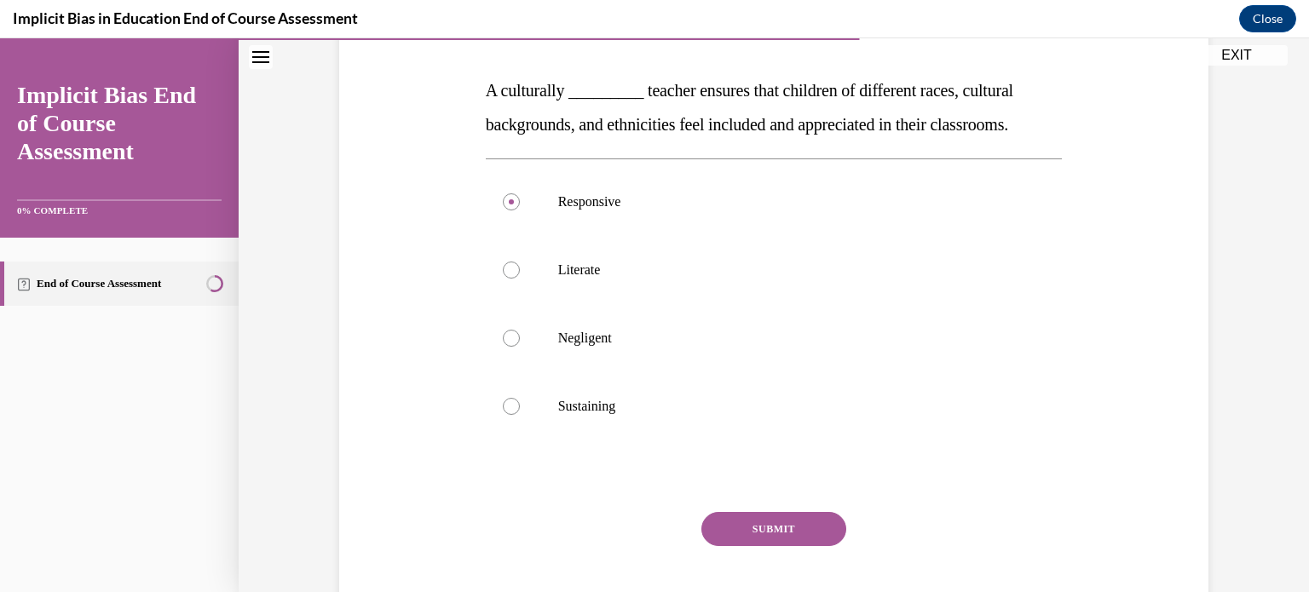
click at [798, 531] on button "SUBMIT" at bounding box center [773, 529] width 145 height 34
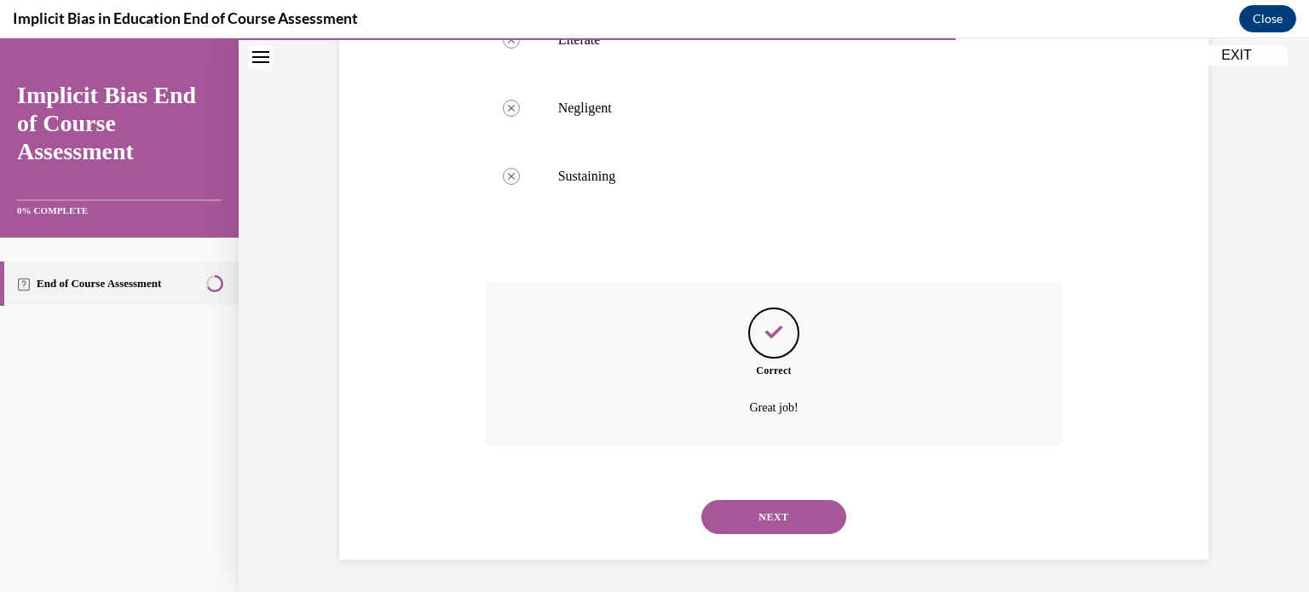
scroll to position [482, 0]
click at [777, 520] on button "NEXT" at bounding box center [773, 516] width 145 height 34
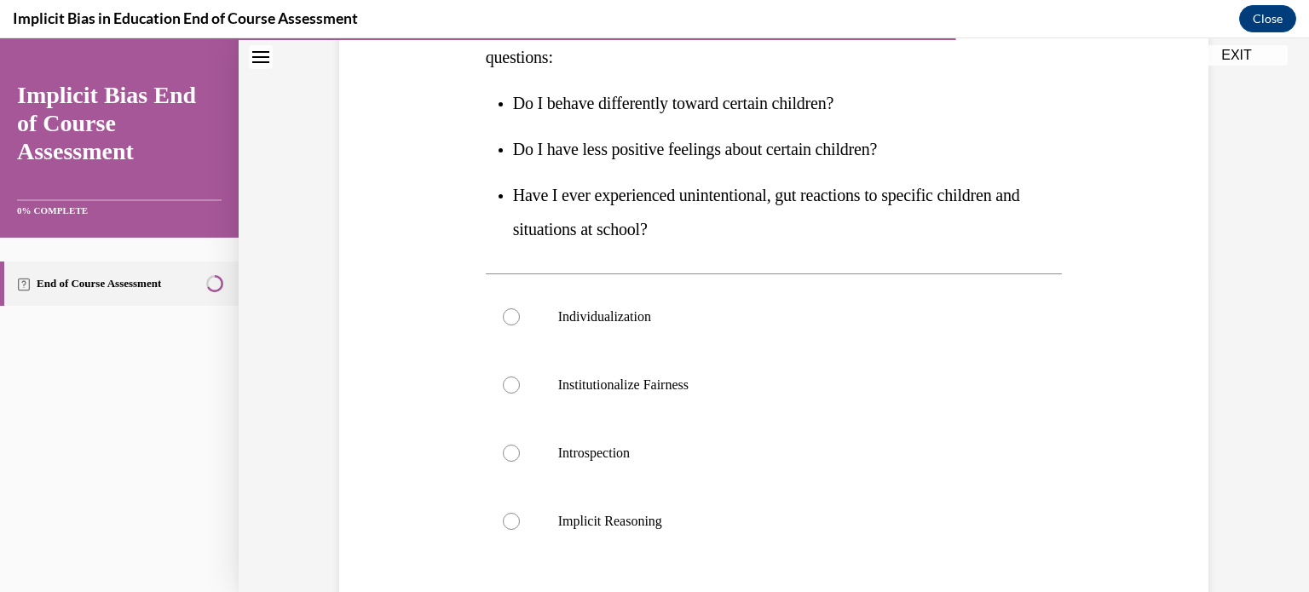
scroll to position [320, 0]
click at [581, 452] on p "Introspection" at bounding box center [789, 452] width 462 height 17
click at [520, 452] on input "Introspection" at bounding box center [511, 452] width 17 height 17
radio input "true"
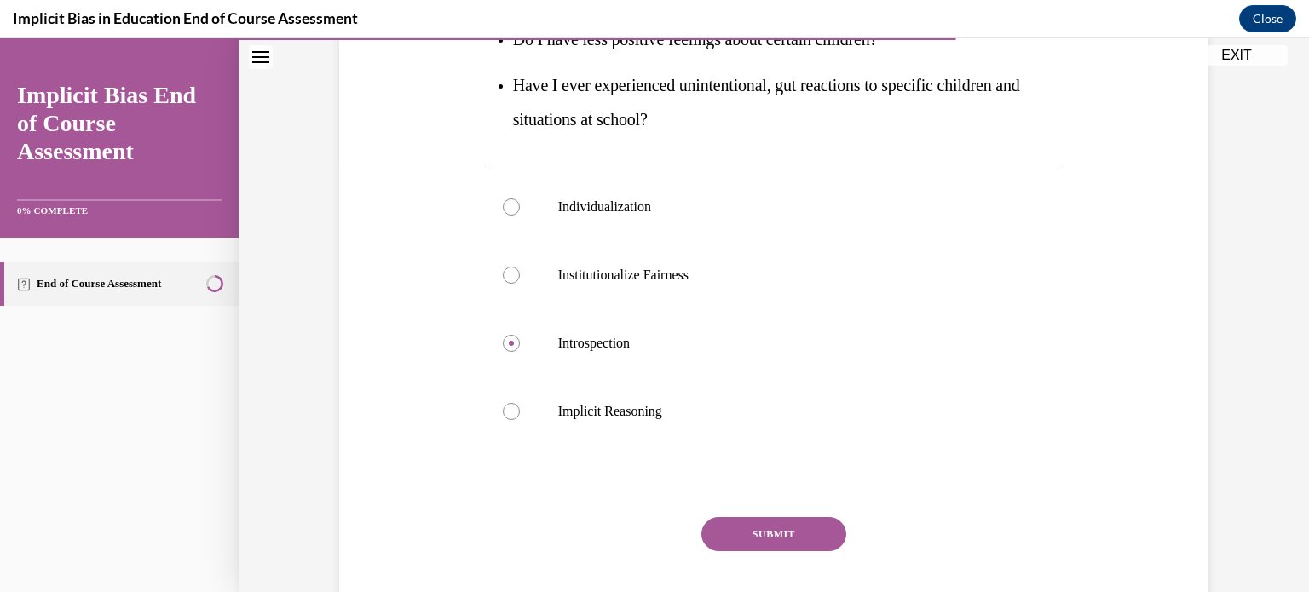
click at [744, 551] on div "SUBMIT" at bounding box center [774, 559] width 577 height 85
click at [752, 536] on button "SUBMIT" at bounding box center [773, 534] width 145 height 34
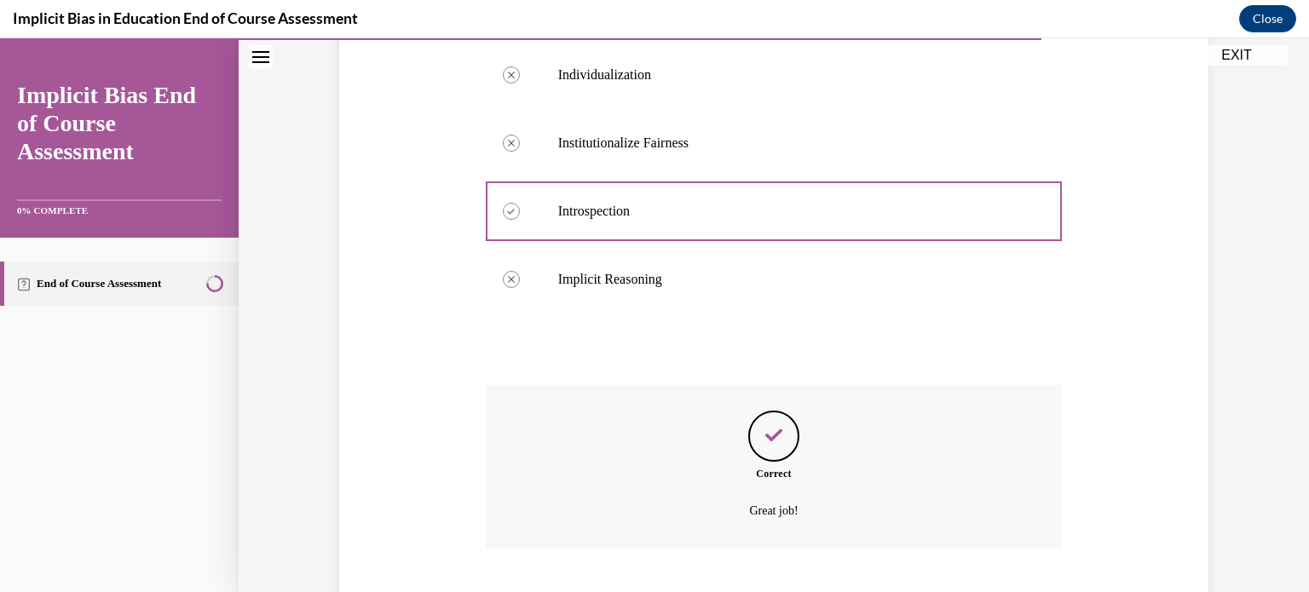
scroll to position [665, 0]
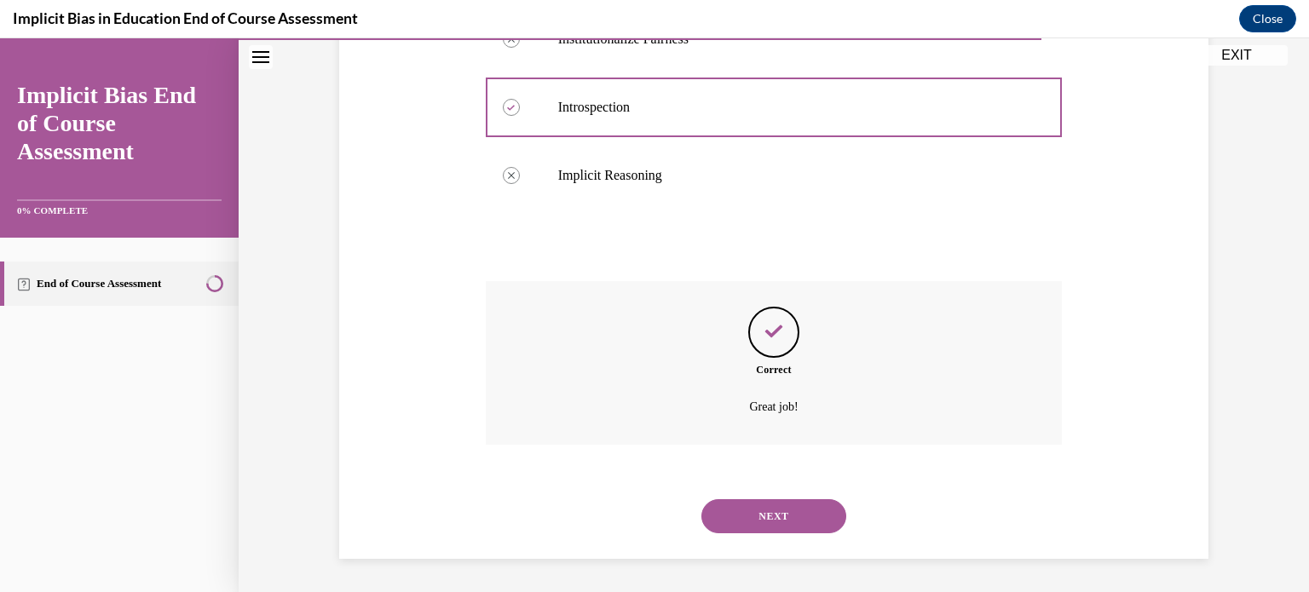
click at [761, 509] on button "NEXT" at bounding box center [773, 516] width 145 height 34
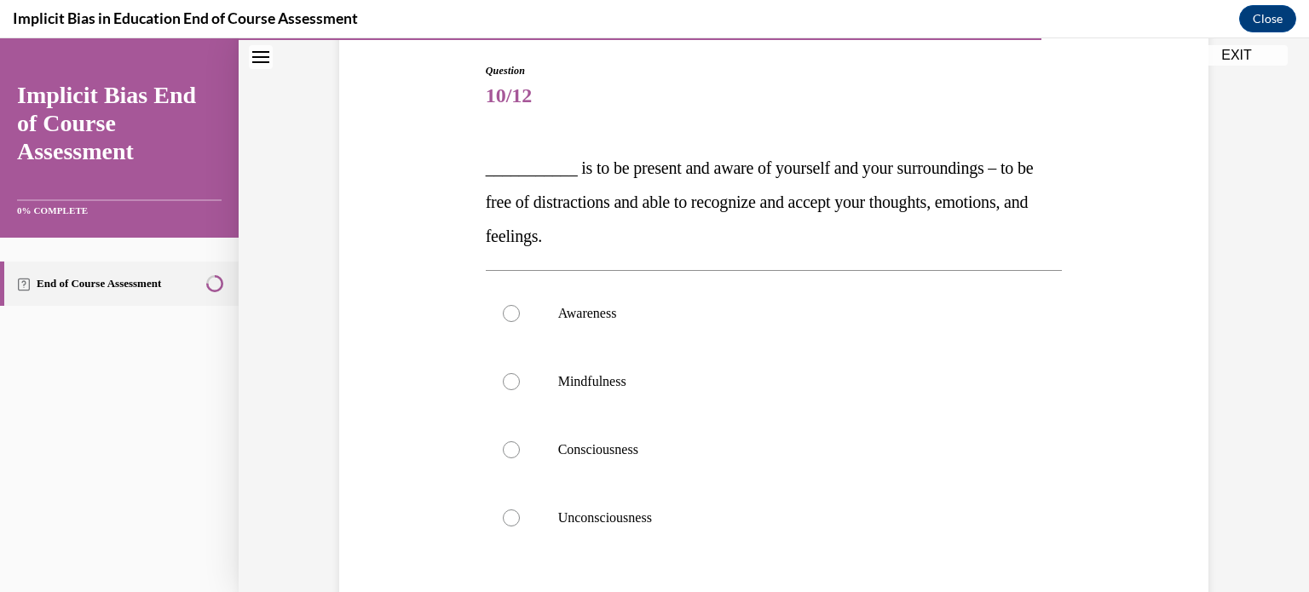
scroll to position [174, 0]
click at [603, 372] on label "Mindfulness" at bounding box center [774, 382] width 577 height 68
click at [520, 373] on input "Mindfulness" at bounding box center [511, 381] width 17 height 17
radio input "true"
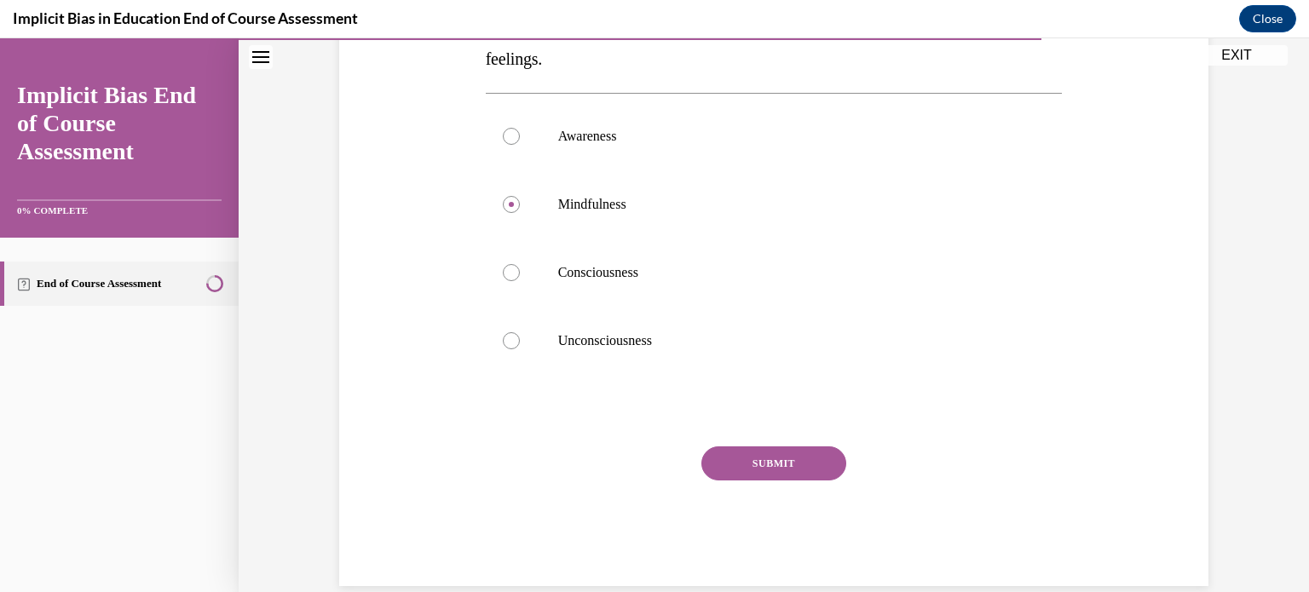
click at [781, 454] on button "SUBMIT" at bounding box center [773, 464] width 145 height 34
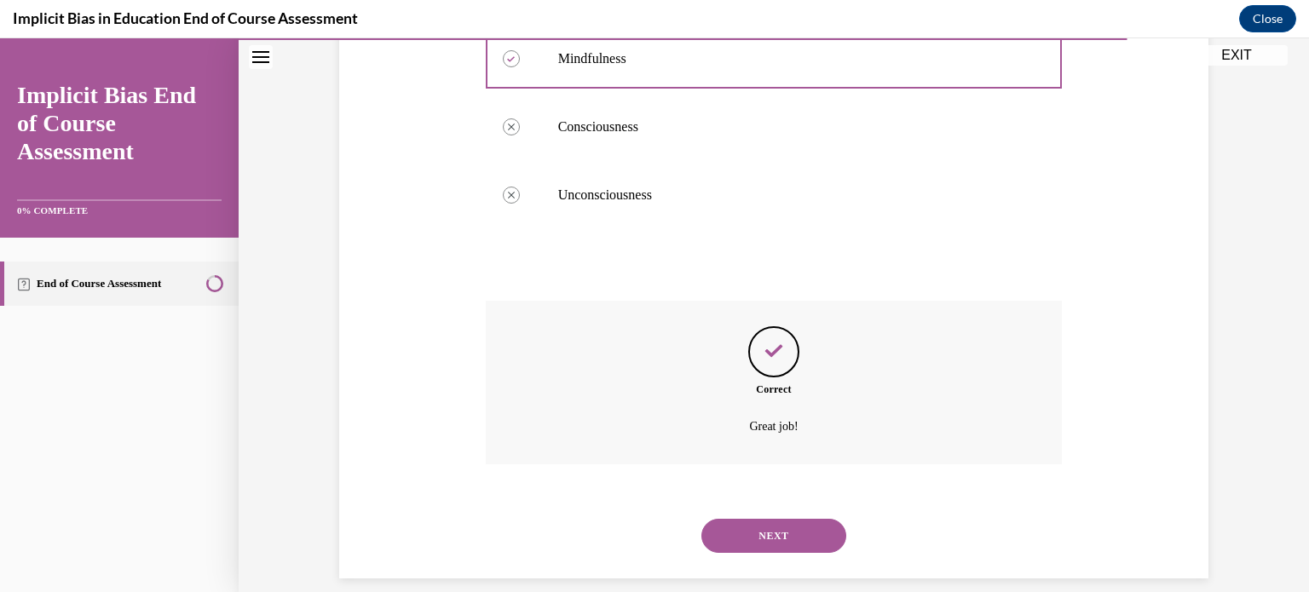
scroll to position [517, 0]
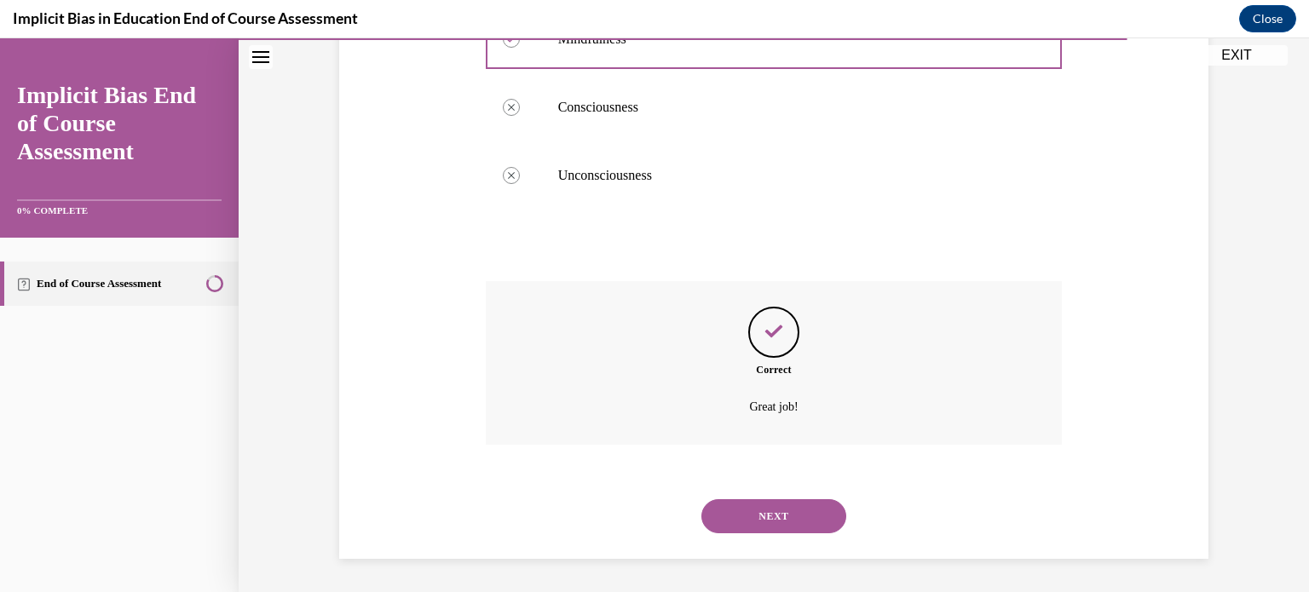
click at [788, 514] on button "NEXT" at bounding box center [773, 516] width 145 height 34
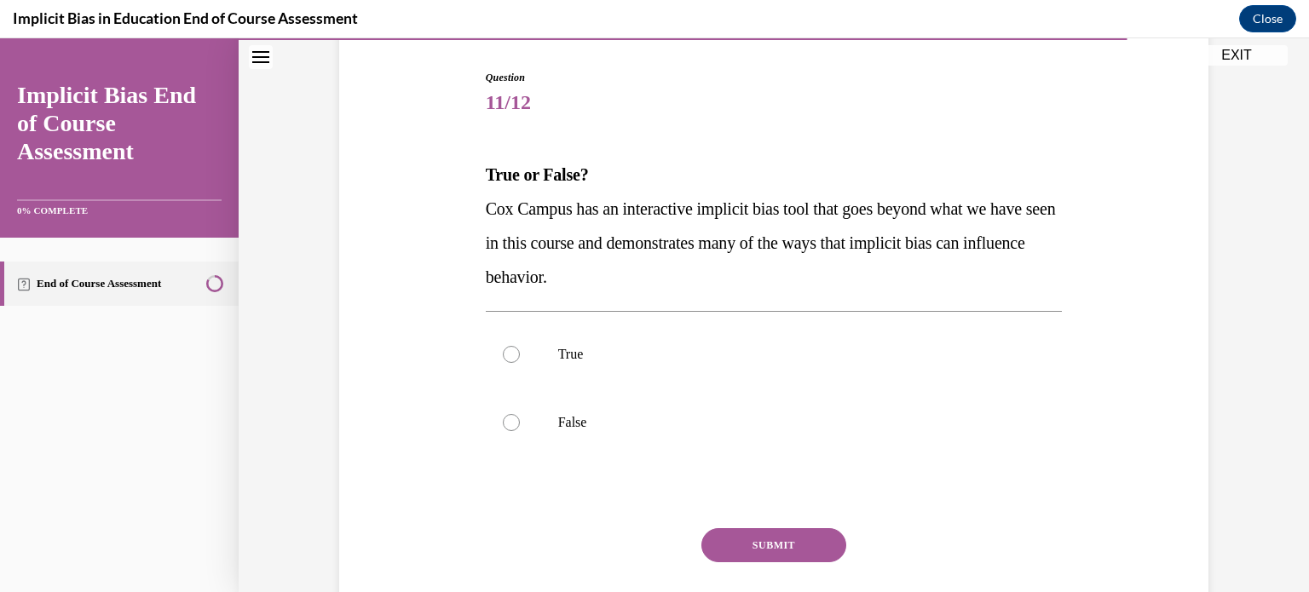
scroll to position [169, 0]
click at [569, 347] on p "True" at bounding box center [789, 352] width 462 height 17
click at [520, 347] on input "True" at bounding box center [511, 352] width 17 height 17
radio input "true"
click at [809, 551] on button "SUBMIT" at bounding box center [773, 544] width 145 height 34
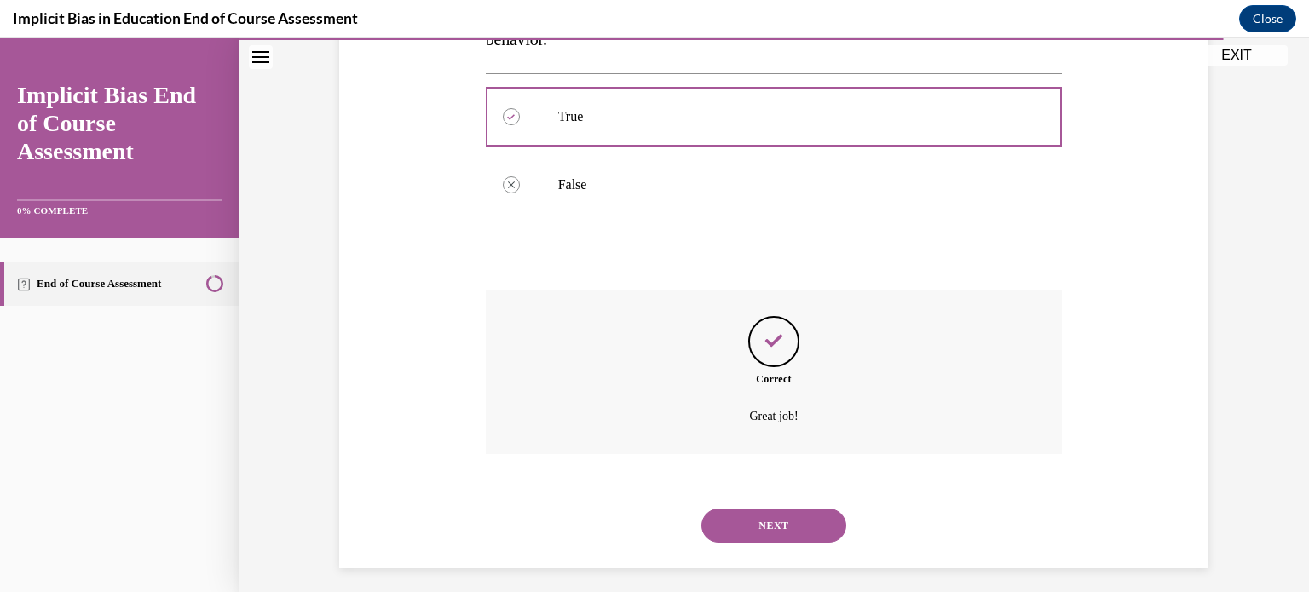
scroll to position [414, 0]
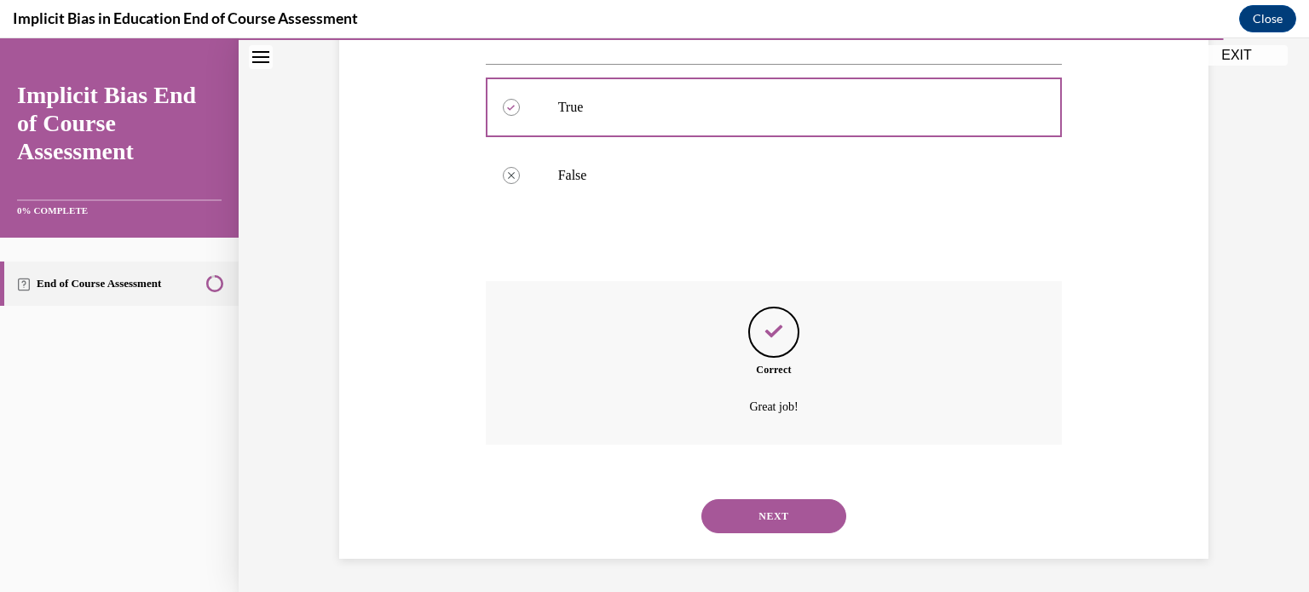
click at [791, 544] on div "NEXT" at bounding box center [774, 516] width 577 height 68
click at [769, 513] on button "NEXT" at bounding box center [773, 516] width 145 height 34
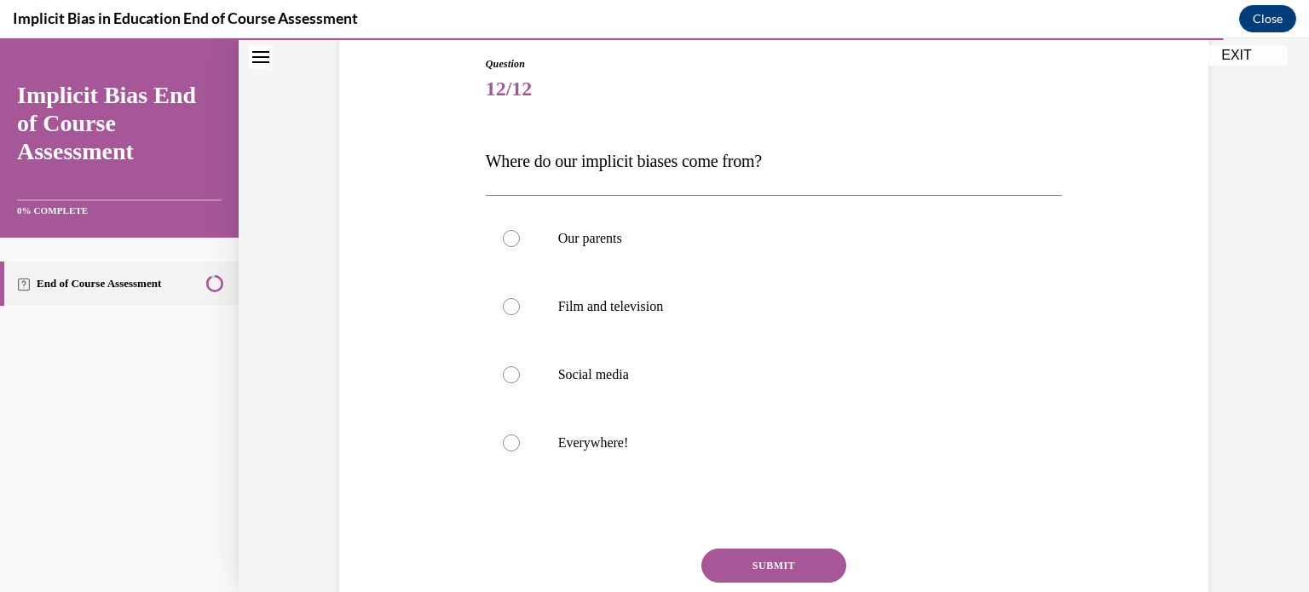
scroll to position [182, 0]
click at [603, 436] on p "Everywhere!" at bounding box center [789, 441] width 462 height 17
click at [520, 436] on input "Everywhere!" at bounding box center [511, 441] width 17 height 17
radio input "true"
click at [765, 559] on button "SUBMIT" at bounding box center [773, 564] width 145 height 34
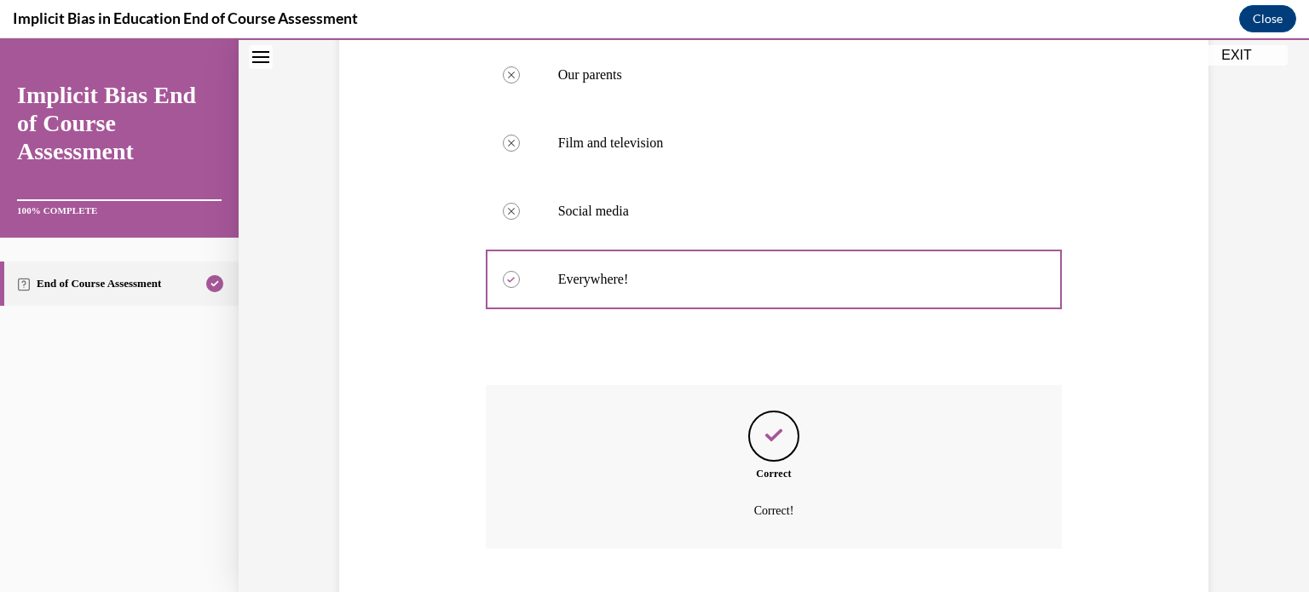
scroll to position [448, 0]
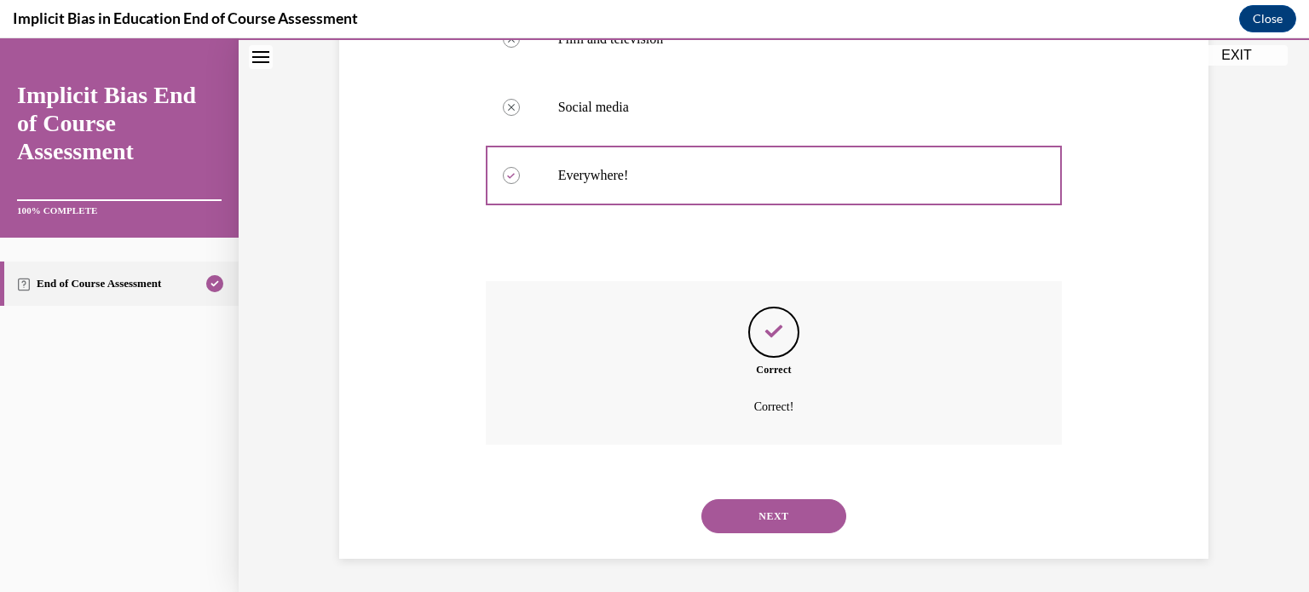
click at [757, 522] on button "NEXT" at bounding box center [773, 516] width 145 height 34
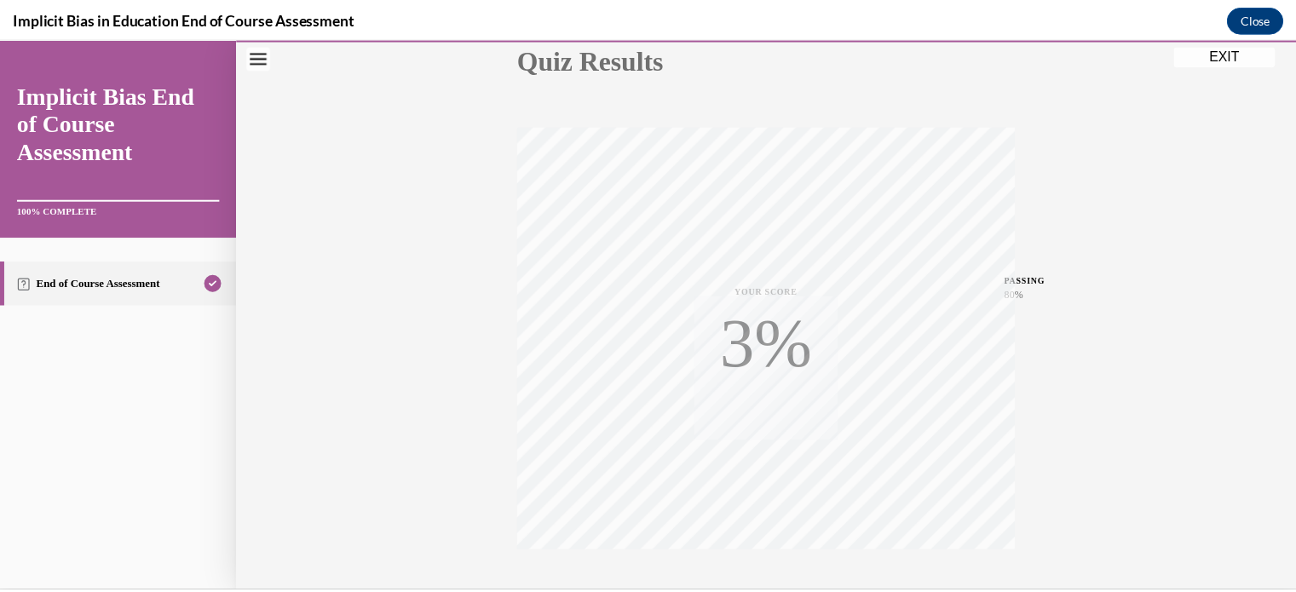
scroll to position [215, 0]
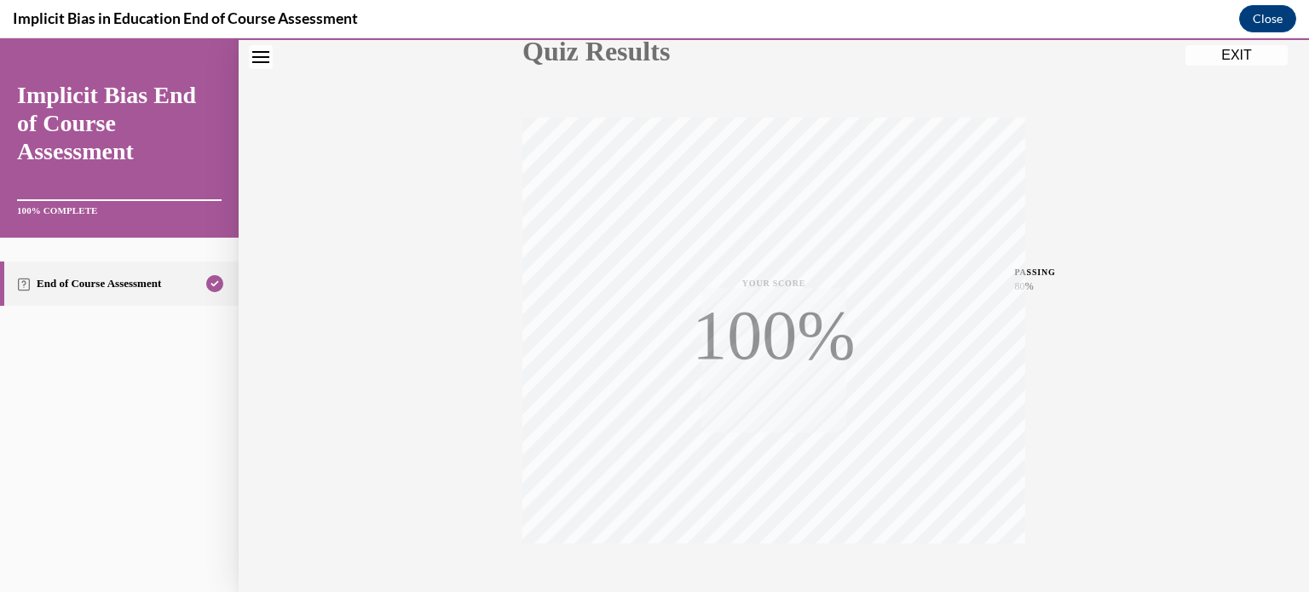
click at [1231, 55] on button "EXIT" at bounding box center [1237, 55] width 102 height 20
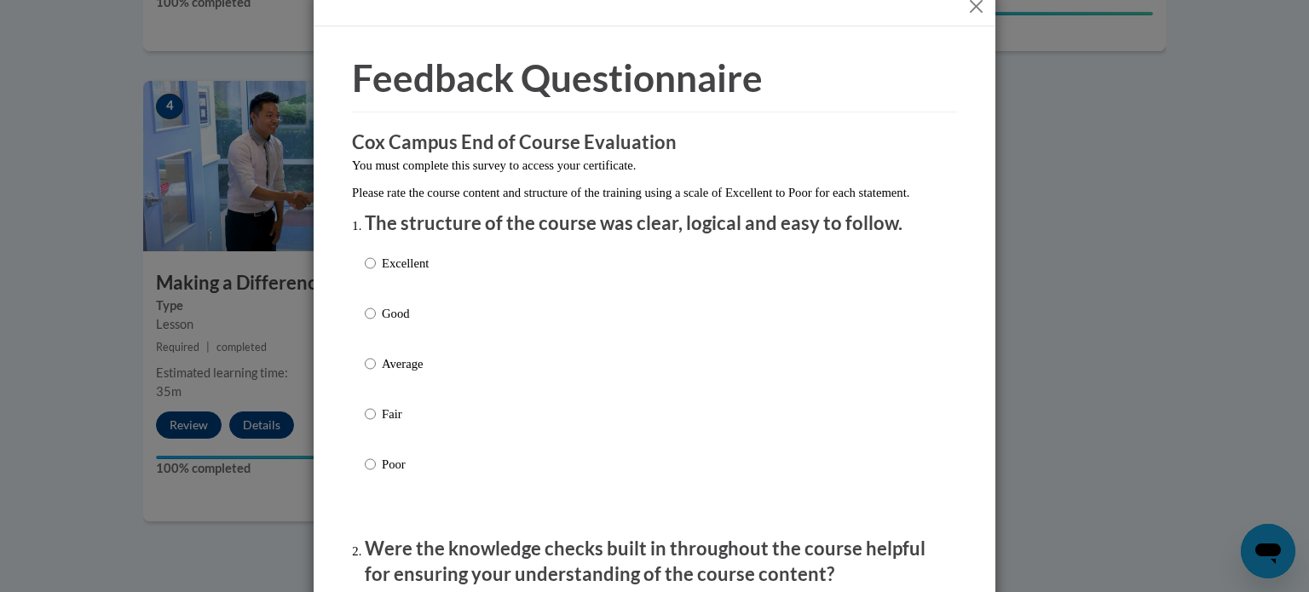
scroll to position [29, 0]
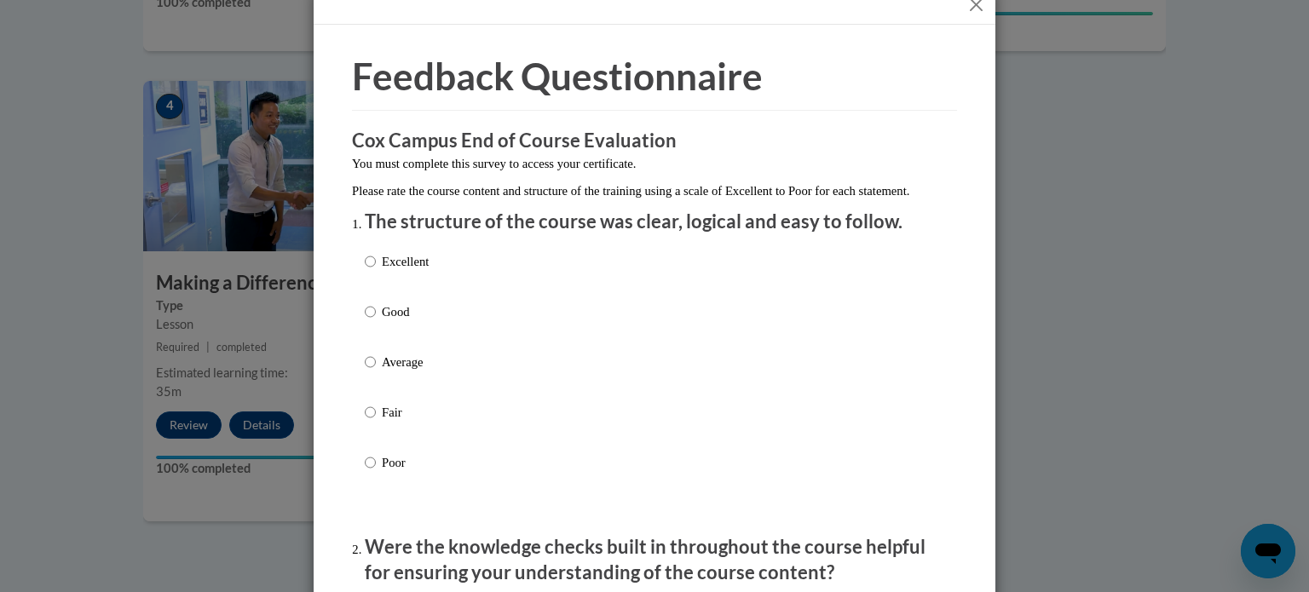
click at [392, 271] on p "Excellent" at bounding box center [405, 261] width 47 height 19
click at [376, 271] on input "Excellent" at bounding box center [370, 261] width 11 height 19
radio input "true"
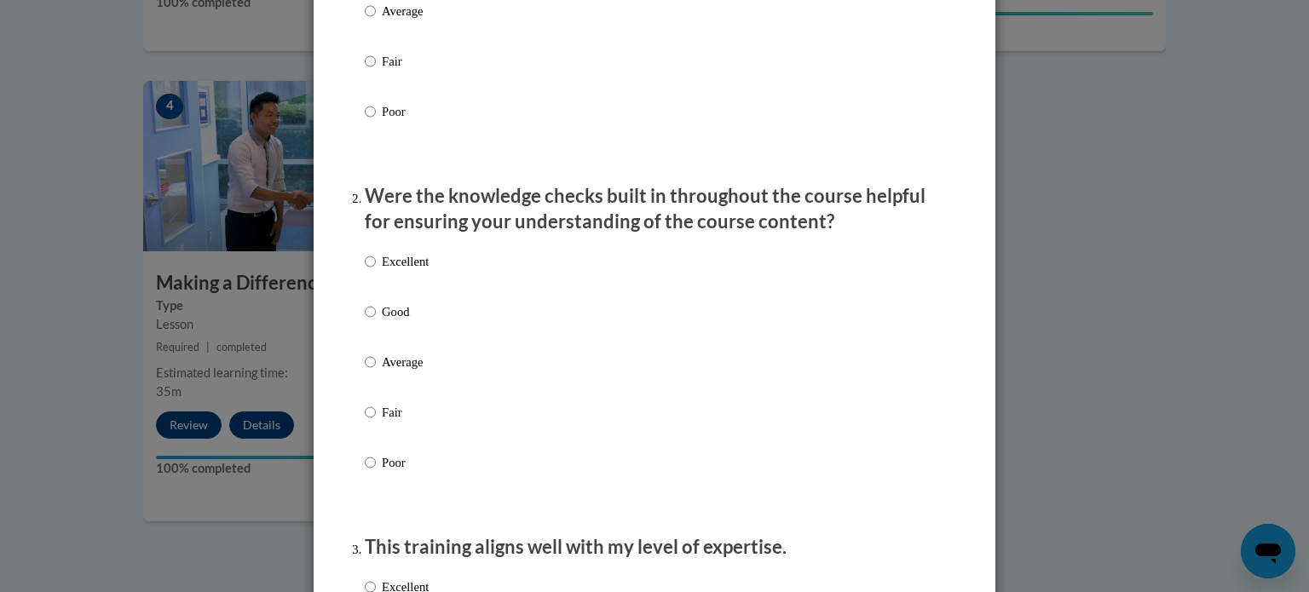
scroll to position [381, 0]
click at [408, 267] on div "Excellent Good Average Fair Poor" at bounding box center [397, 375] width 64 height 264
click at [409, 270] on p "Excellent" at bounding box center [405, 260] width 47 height 19
click at [376, 270] on input "Excellent" at bounding box center [370, 260] width 11 height 19
radio input "true"
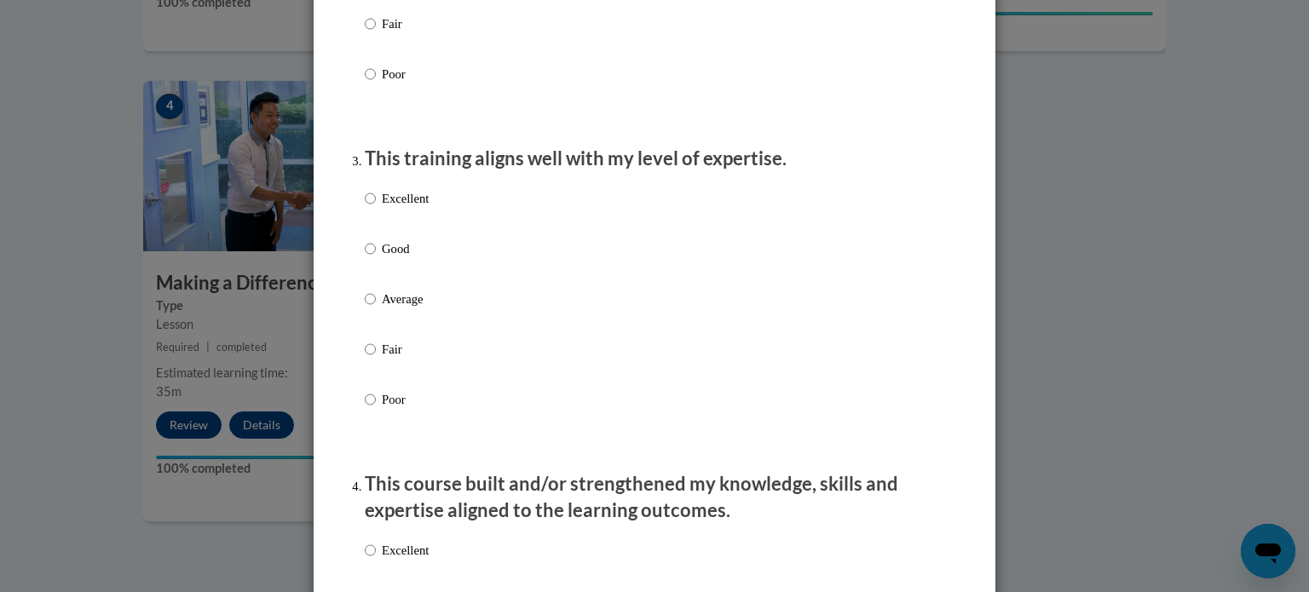
scroll to position [771, 0]
click at [413, 206] on p "Excellent" at bounding box center [405, 197] width 47 height 19
click at [376, 206] on input "Excellent" at bounding box center [370, 197] width 11 height 19
radio input "true"
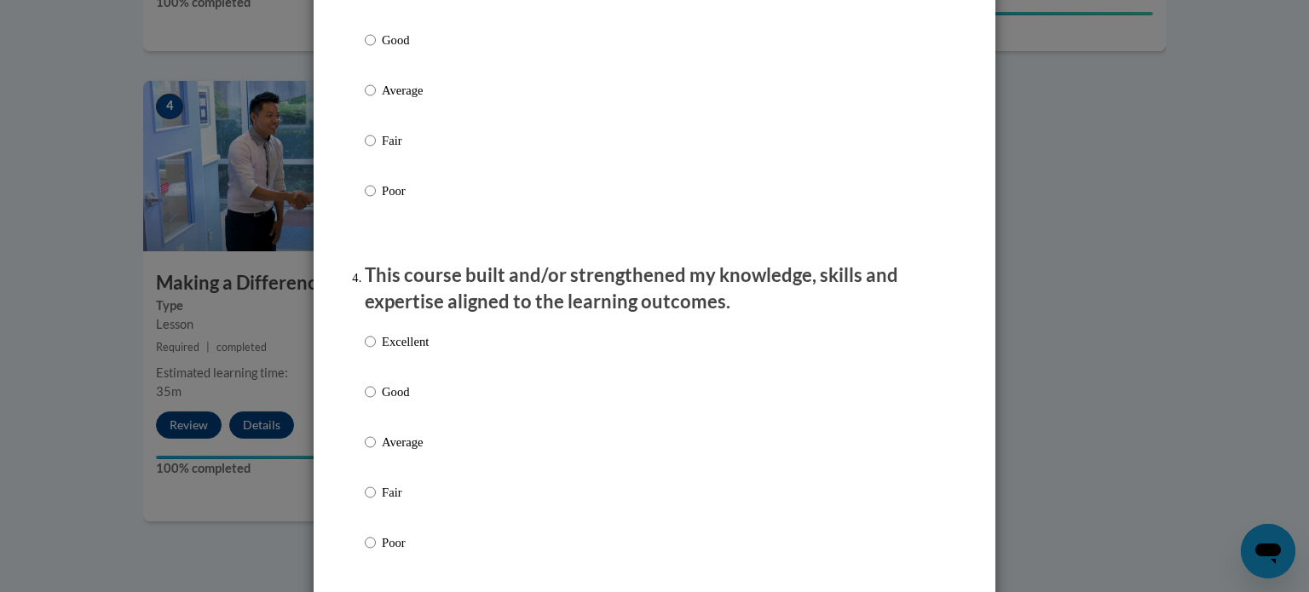
scroll to position [989, 0]
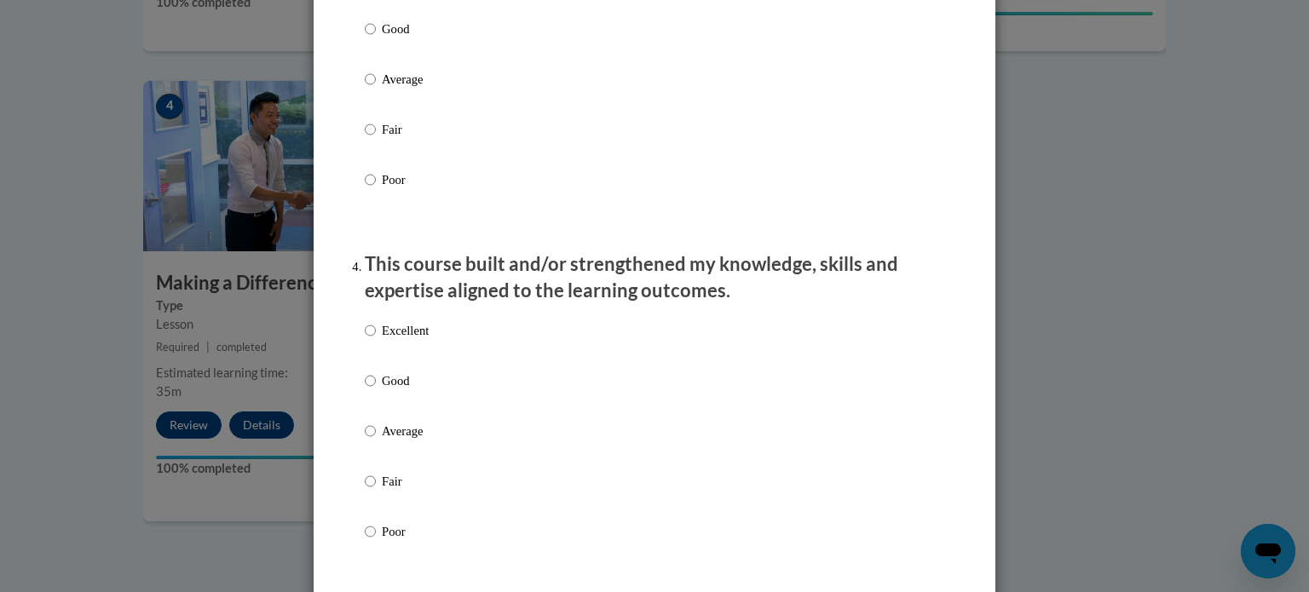
click at [390, 340] on p "Excellent" at bounding box center [405, 330] width 47 height 19
click at [376, 340] on input "Excellent" at bounding box center [370, 330] width 11 height 19
radio input "true"
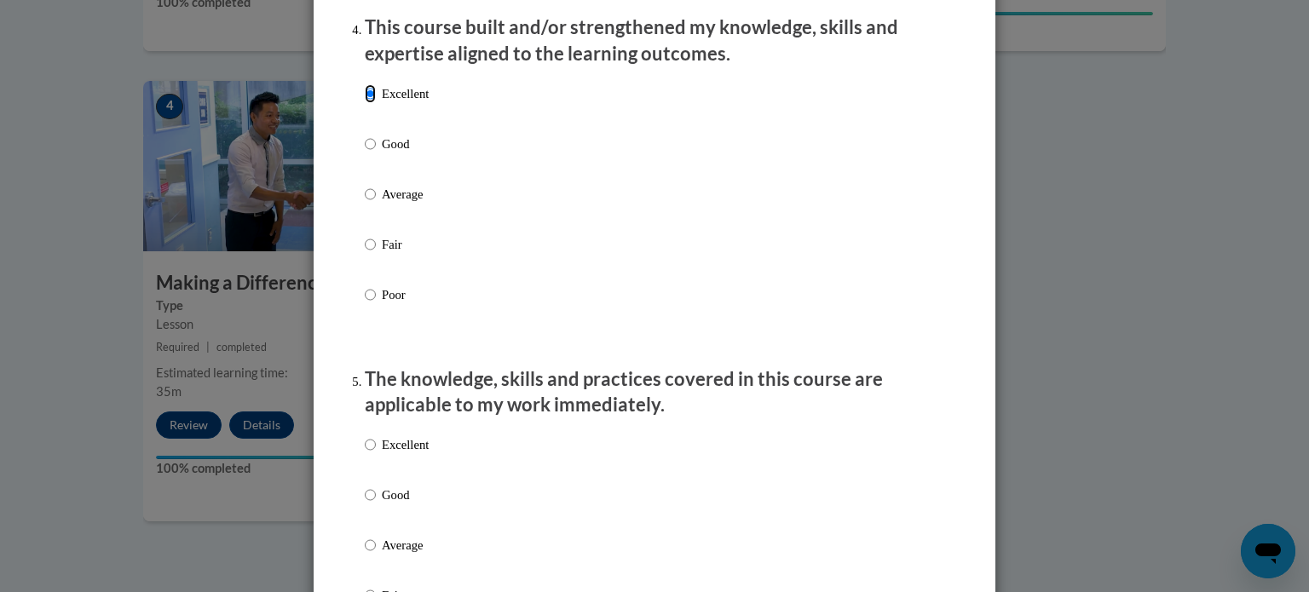
scroll to position [1251, 0]
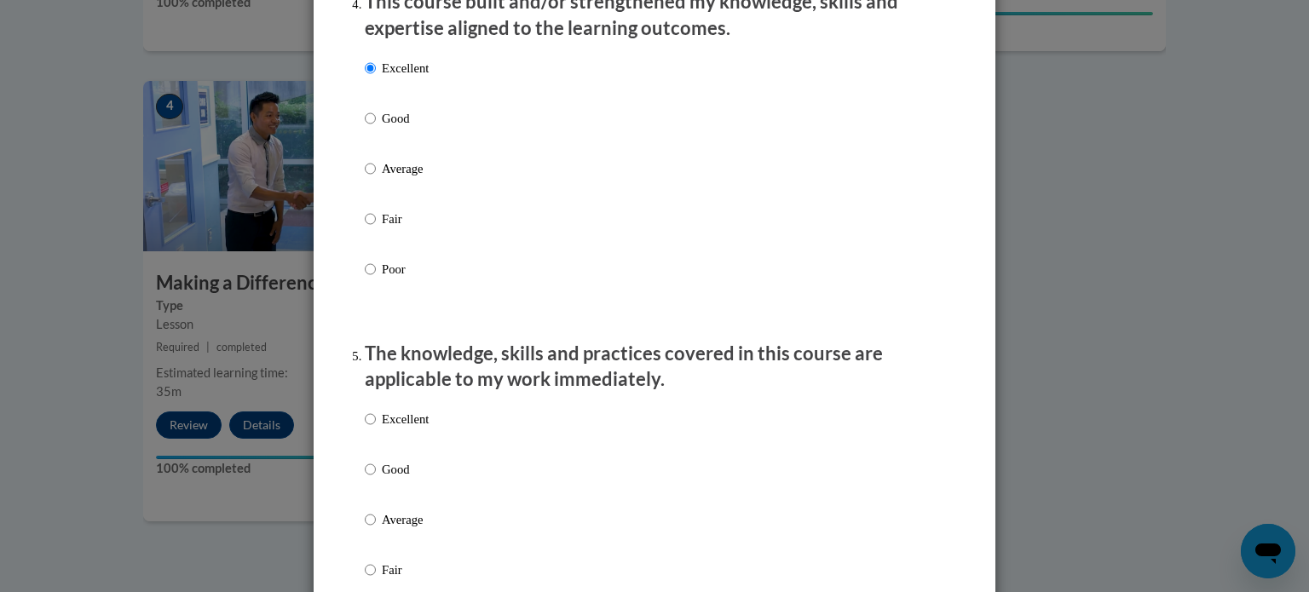
click at [407, 429] on p "Excellent" at bounding box center [405, 419] width 47 height 19
click at [376, 429] on input "Excellent" at bounding box center [370, 419] width 11 height 19
radio input "true"
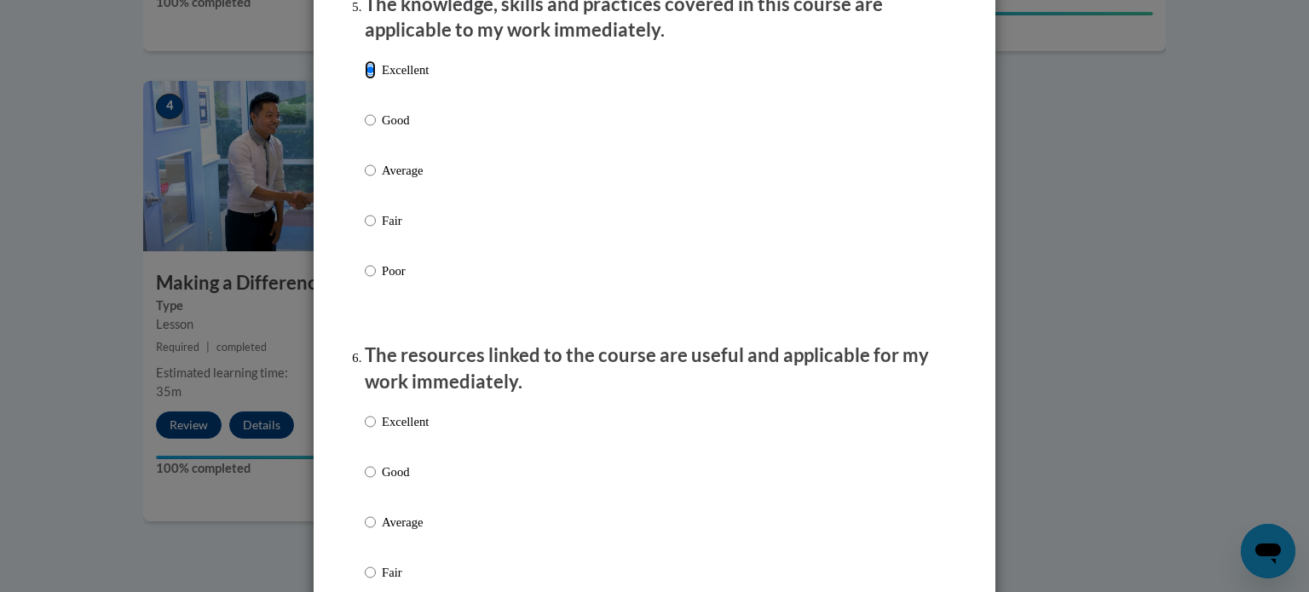
scroll to position [1671, 0]
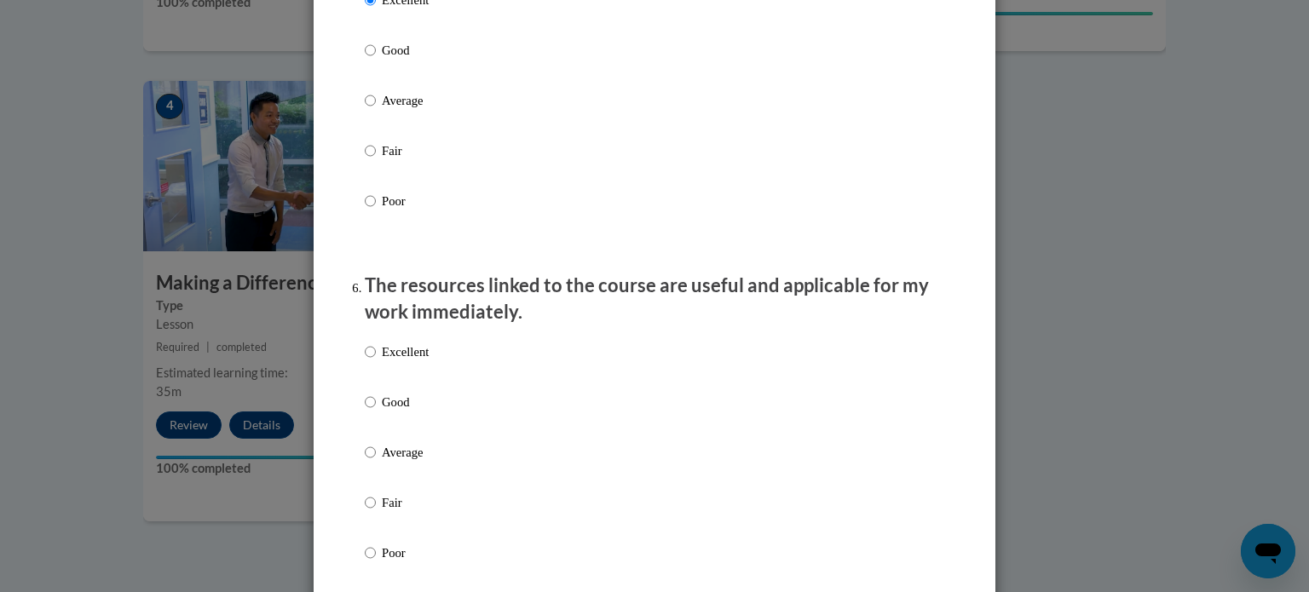
click at [394, 361] on p "Excellent" at bounding box center [405, 352] width 47 height 19
click at [376, 361] on input "Excellent" at bounding box center [370, 352] width 11 height 19
radio input "true"
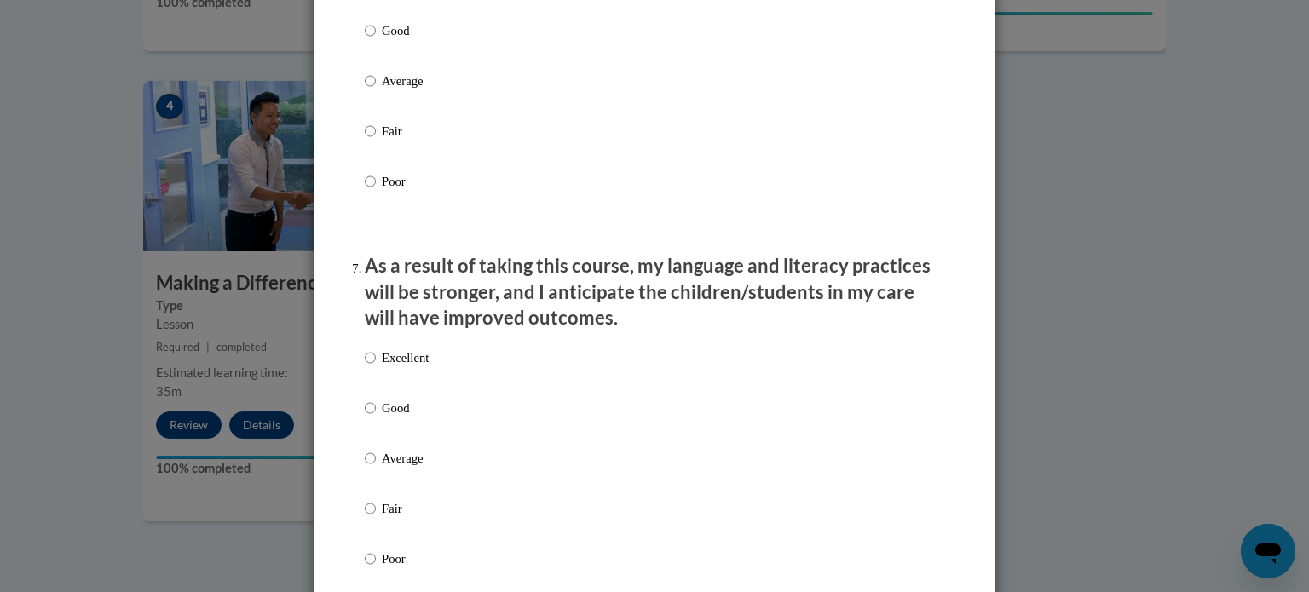
scroll to position [2078, 0]
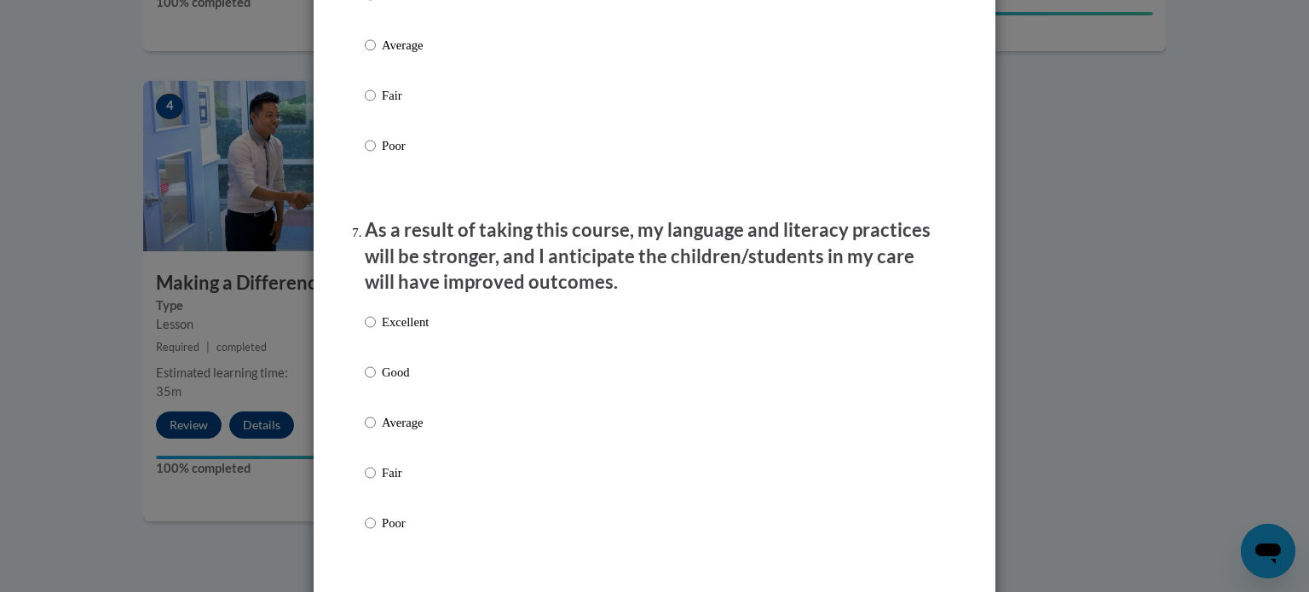
click at [422, 332] on p "Excellent" at bounding box center [405, 322] width 47 height 19
click at [376, 332] on input "Excellent" at bounding box center [370, 322] width 11 height 19
radio input "true"
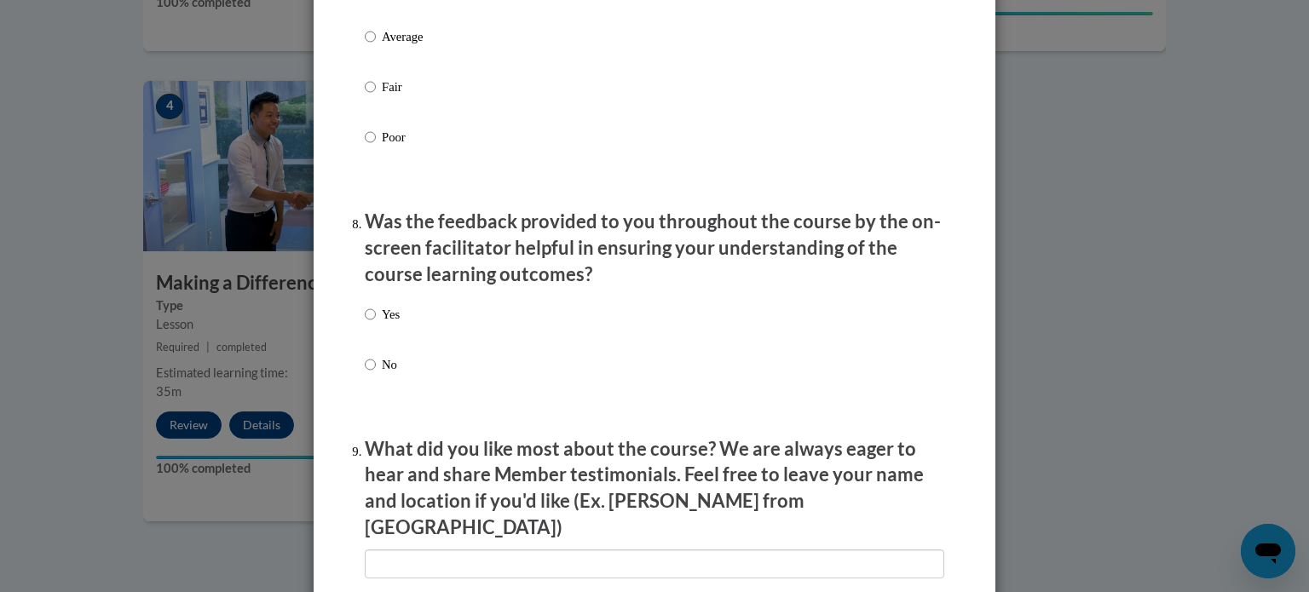
scroll to position [2502, 0]
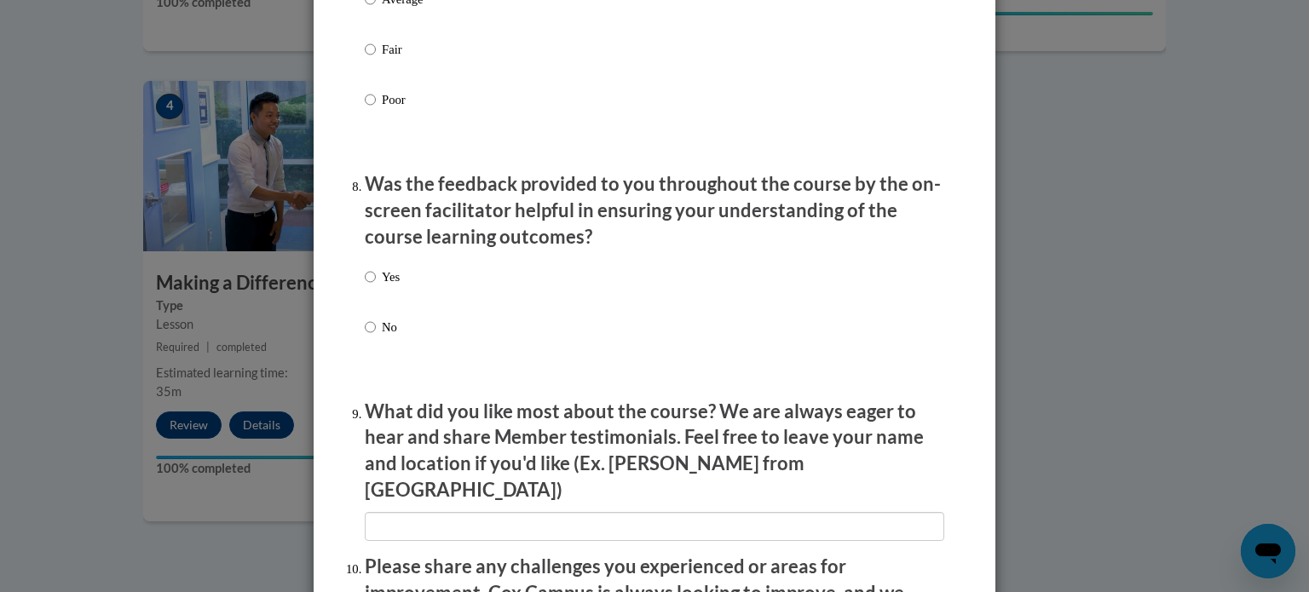
click at [382, 286] on p "Yes" at bounding box center [391, 277] width 18 height 19
click at [376, 286] on input "Yes" at bounding box center [370, 277] width 11 height 19
radio input "true"
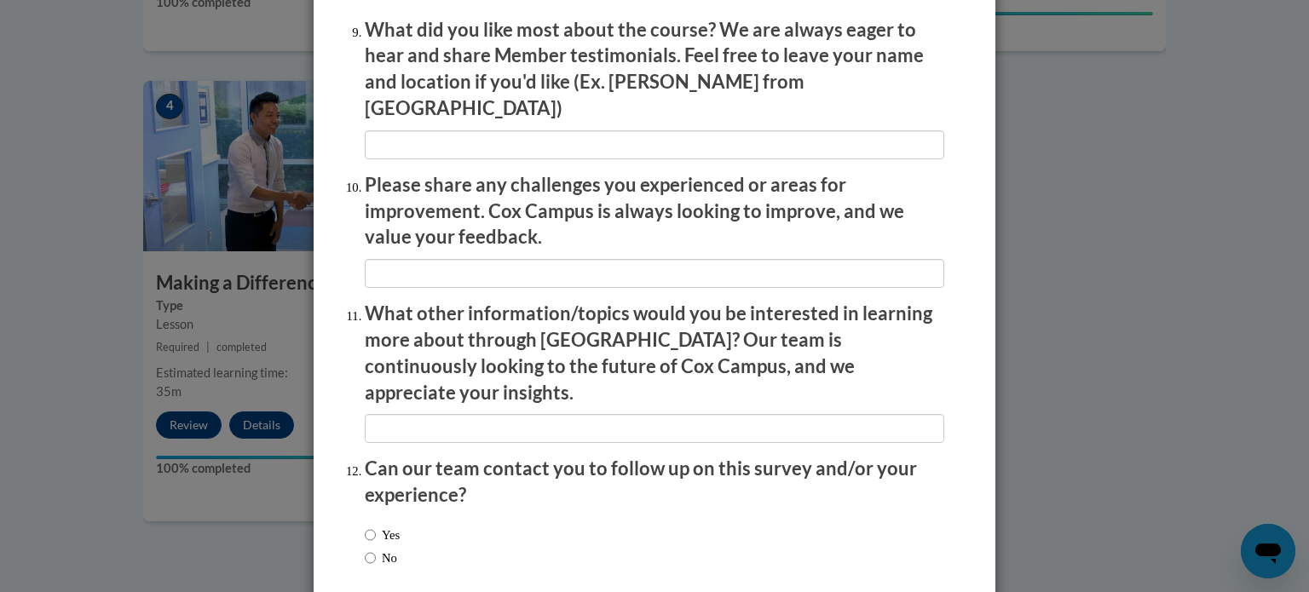
scroll to position [2957, 0]
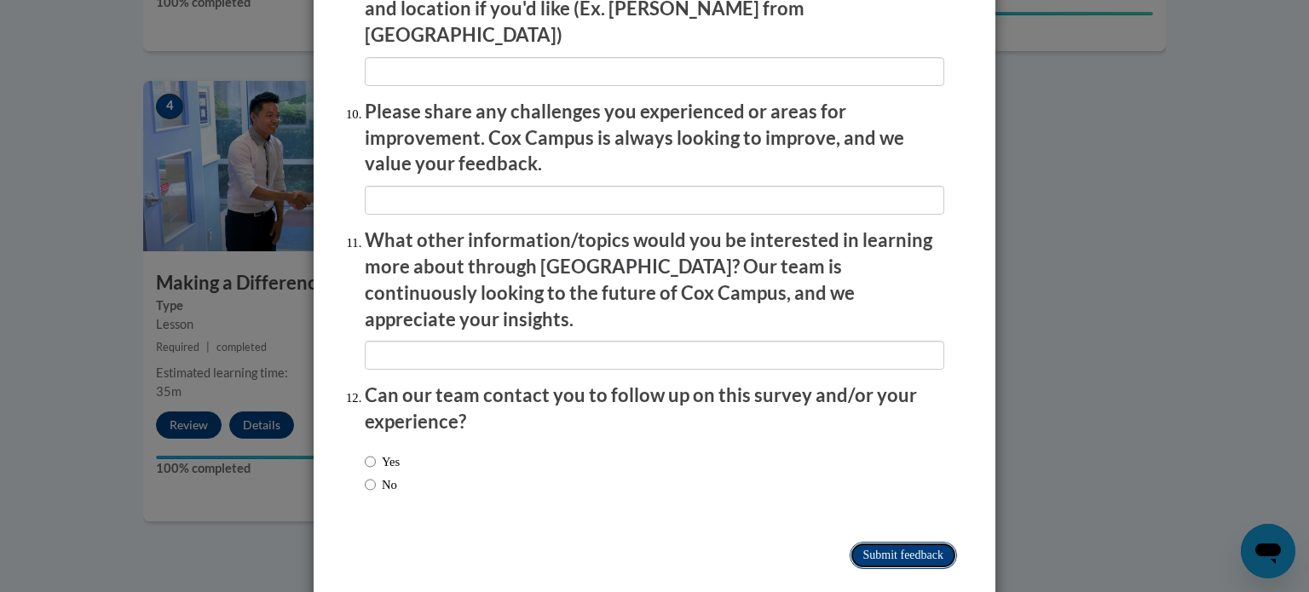
click at [874, 542] on input "Submit feedback" at bounding box center [903, 555] width 107 height 27
